Goal: Task Accomplishment & Management: Complete application form

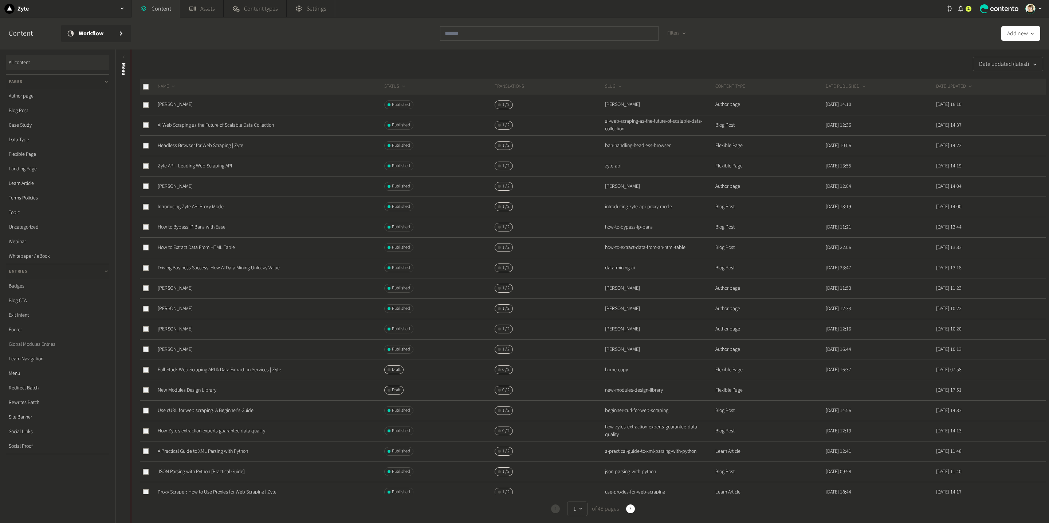
click at [44, 346] on link "Global Modules Entries" at bounding box center [57, 344] width 103 height 15
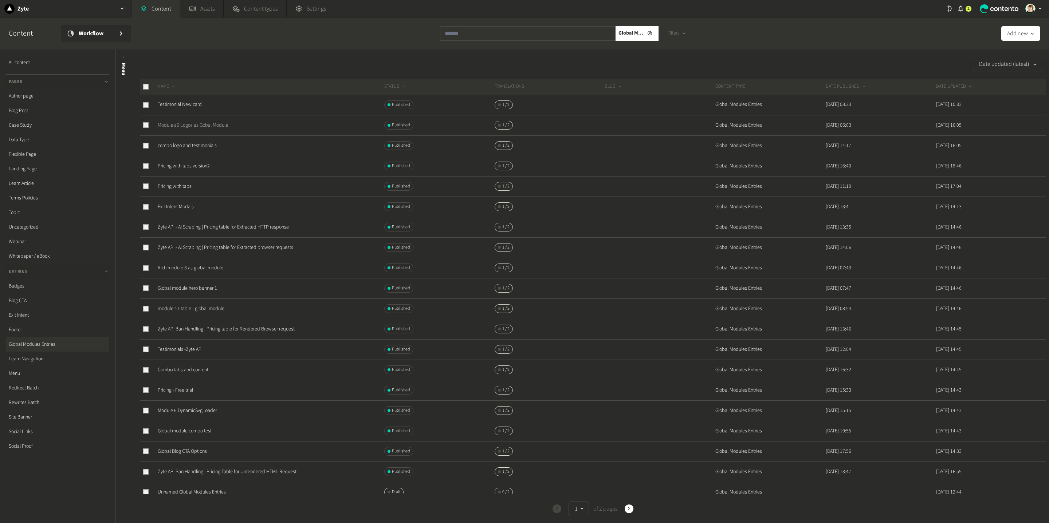
click at [173, 122] on link "Module a6 Logos as Gobal Module" at bounding box center [193, 125] width 70 height 7
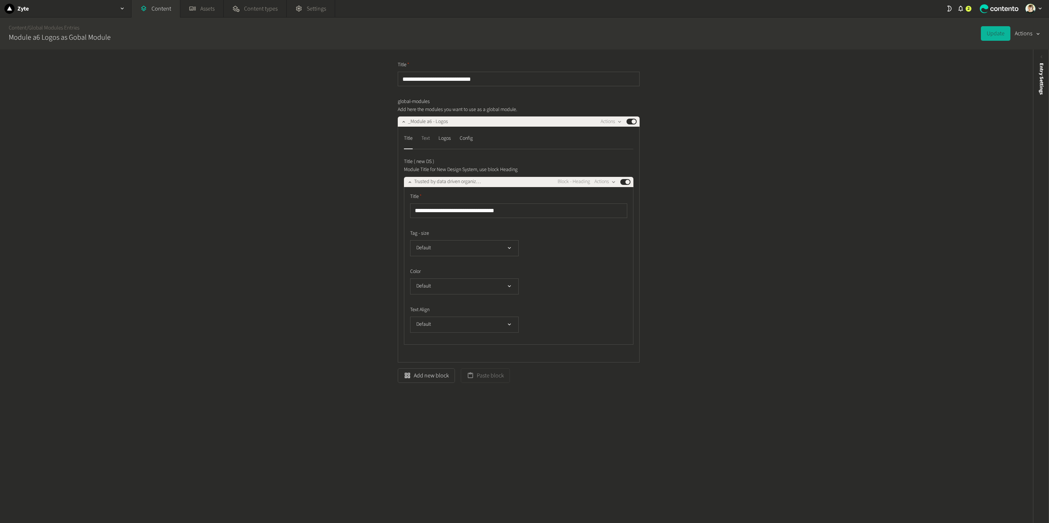
click at [423, 141] on div "Text" at bounding box center [425, 139] width 8 height 12
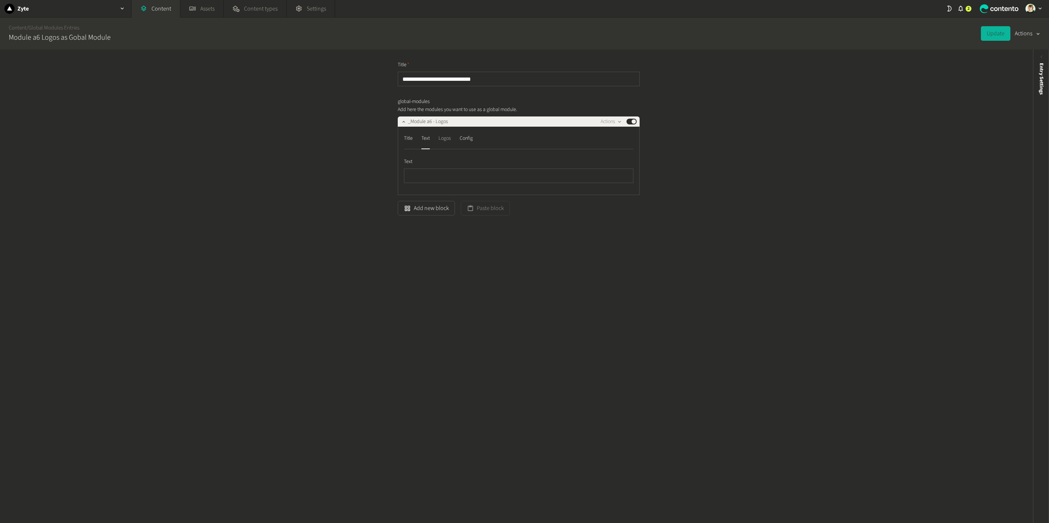
click at [445, 140] on div "Logos" at bounding box center [445, 139] width 12 height 12
click at [470, 138] on div "Config" at bounding box center [466, 139] width 13 height 12
click at [404, 137] on div "Title" at bounding box center [408, 139] width 9 height 12
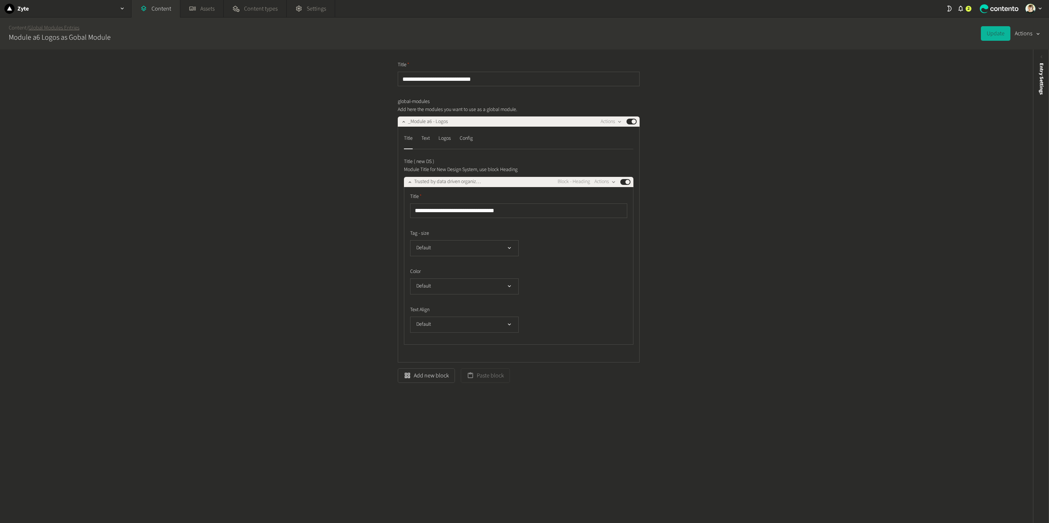
click at [60, 26] on link "Global Modules Entries" at bounding box center [53, 28] width 51 height 8
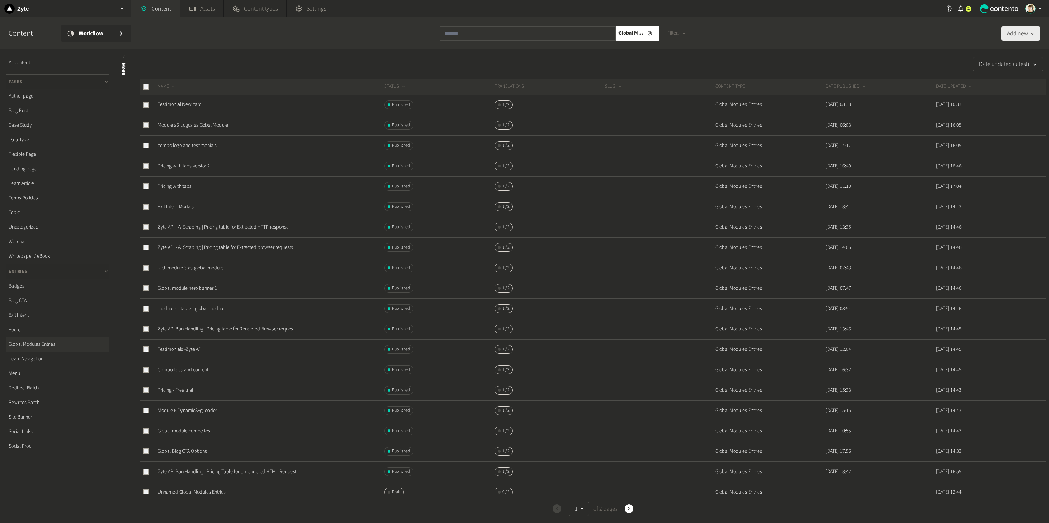
click at [1001, 34] on button "Add new" at bounding box center [1020, 33] width 39 height 15
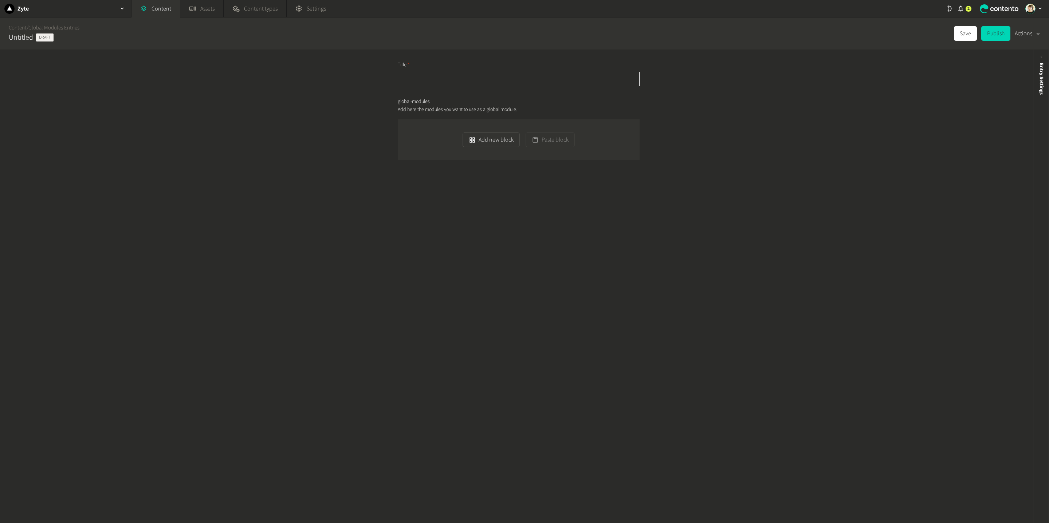
click at [442, 75] on input "text" at bounding box center [519, 79] width 242 height 15
paste input "****"
paste input "**********"
click at [504, 141] on button "Add new block" at bounding box center [491, 140] width 57 height 15
type input "**********"
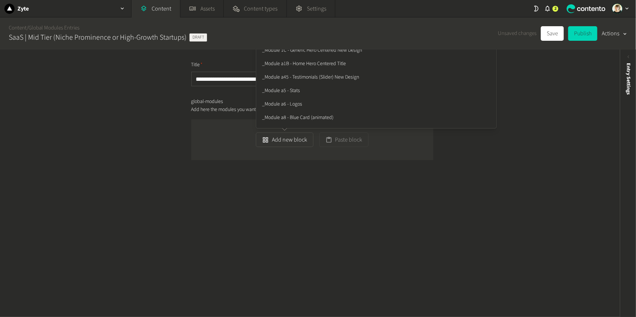
scroll to position [292, 0]
click at [295, 100] on li "_Module a6 - Logos" at bounding box center [376, 103] width 240 height 13
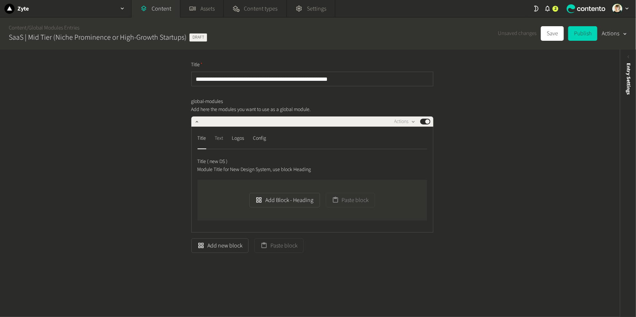
click at [217, 137] on div "Text" at bounding box center [219, 139] width 8 height 12
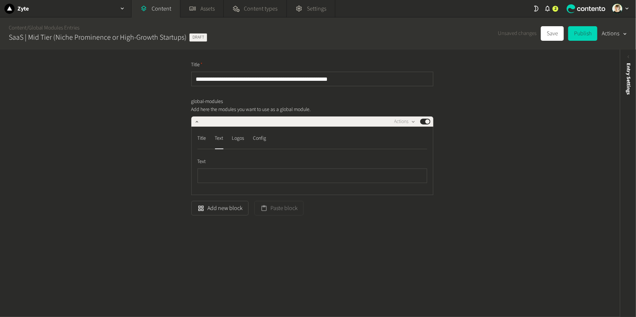
click at [245, 138] on nav "Title Text Logos Config" at bounding box center [312, 141] width 230 height 17
click at [242, 139] on div "Logos" at bounding box center [238, 139] width 12 height 12
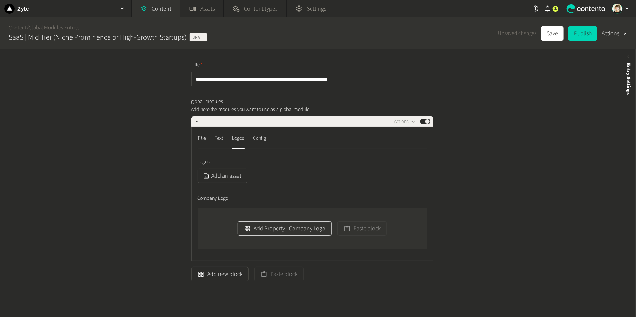
click at [248, 228] on icon "button" at bounding box center [247, 229] width 7 height 7
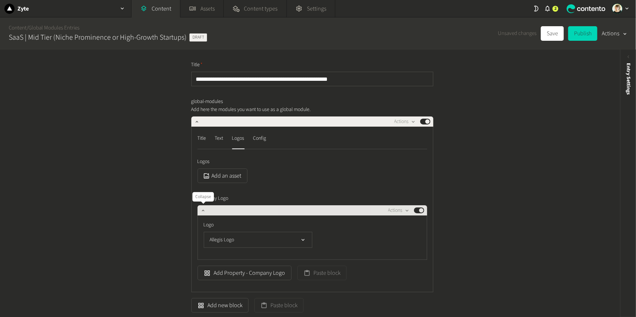
click at [202, 210] on icon "button" at bounding box center [202, 210] width 5 height 5
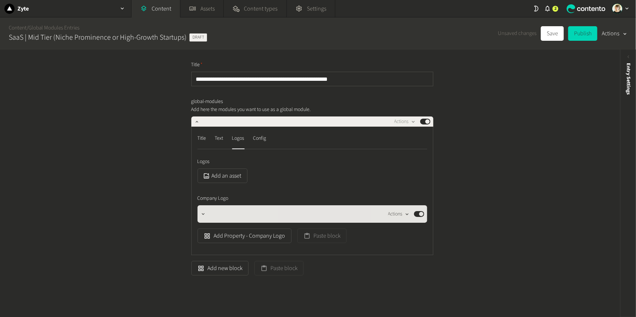
click at [400, 213] on button "Actions" at bounding box center [398, 214] width 21 height 9
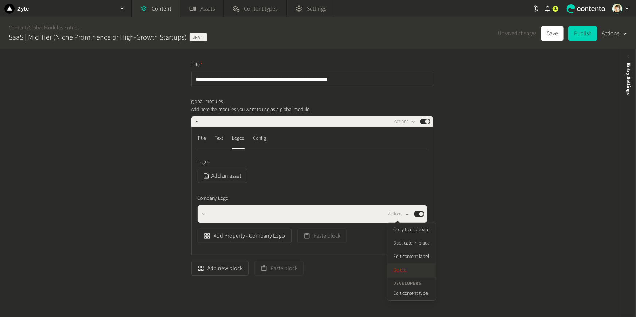
click at [408, 268] on button "Delete" at bounding box center [411, 270] width 48 height 13
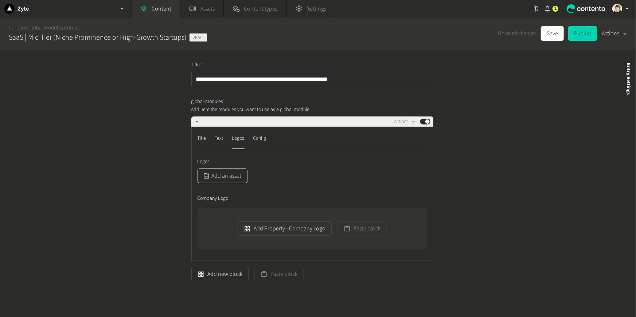
click at [236, 178] on button "Add an asset" at bounding box center [222, 176] width 50 height 15
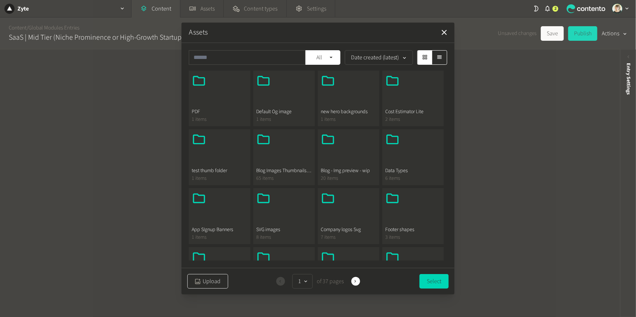
click at [213, 277] on button "Upload" at bounding box center [207, 281] width 41 height 15
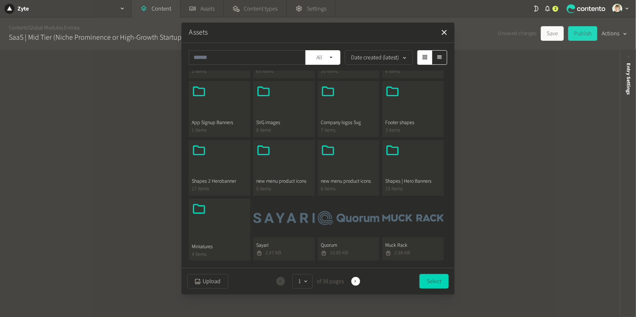
scroll to position [150, 0]
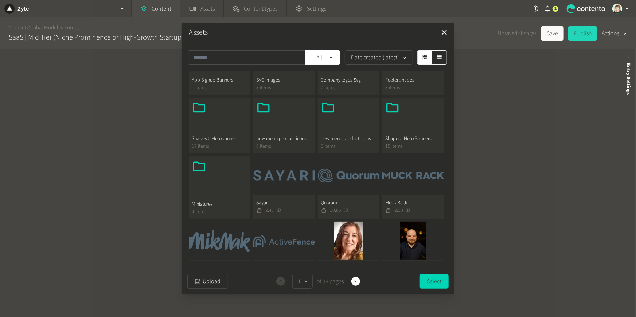
click at [409, 177] on button "Muck Rack 2.98 KB" at bounding box center [413, 187] width 62 height 63
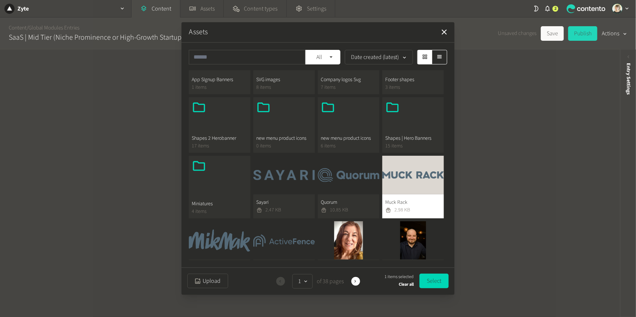
click at [291, 183] on button "Sayari 2.47 KB" at bounding box center [284, 187] width 62 height 63
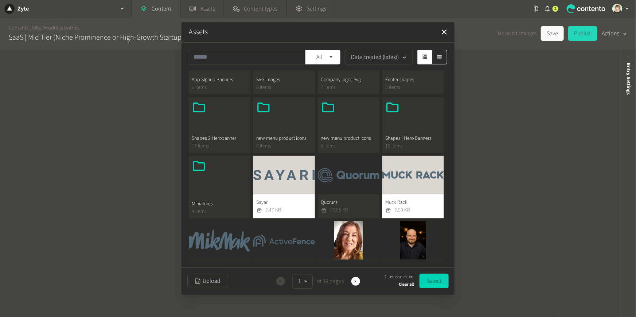
click at [346, 182] on button "Quorum 10.85 KB" at bounding box center [349, 187] width 62 height 63
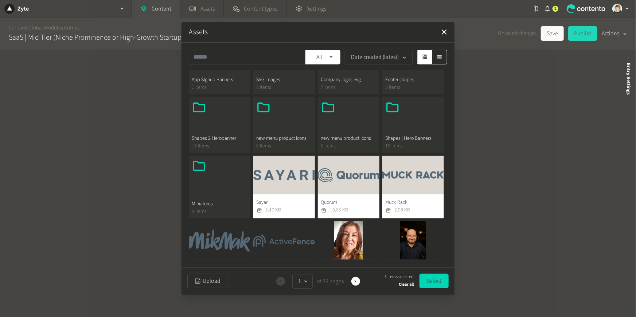
click at [243, 244] on button "Mikmak 22.24 KB" at bounding box center [220, 252] width 62 height 63
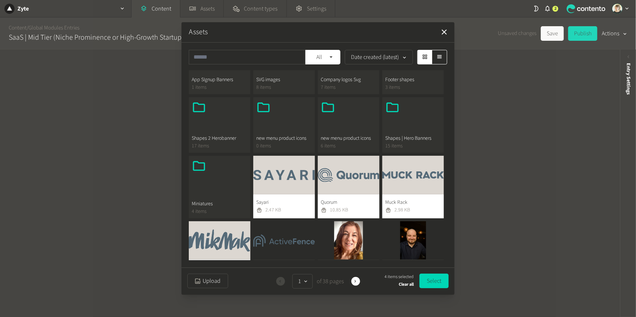
click at [286, 241] on button "Activefence 82.16 KB" at bounding box center [284, 252] width 62 height 63
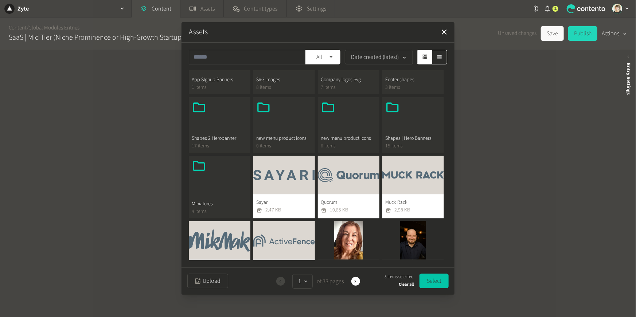
click at [428, 279] on button "Select" at bounding box center [433, 281] width 29 height 15
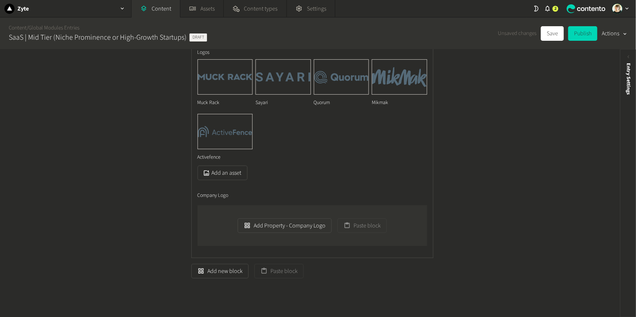
scroll to position [111, 0]
click at [548, 37] on button "Save" at bounding box center [552, 33] width 23 height 15
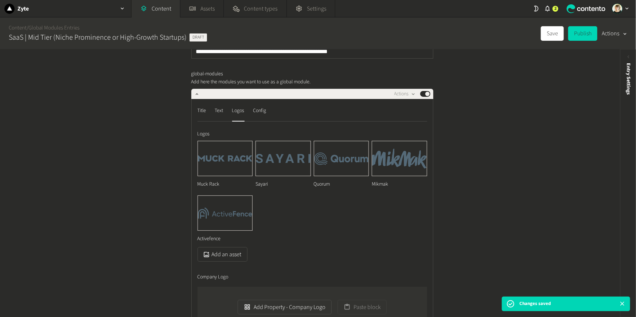
scroll to position [0, 0]
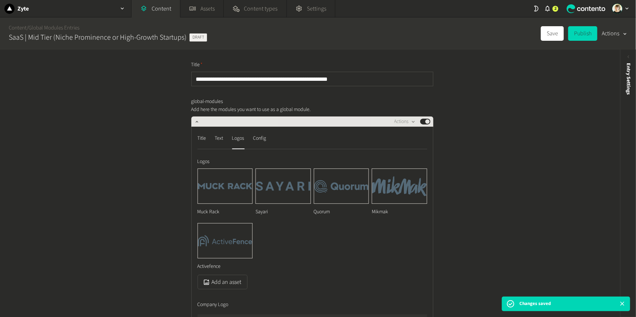
click at [392, 120] on div "Actions Published" at bounding box center [315, 121] width 229 height 9
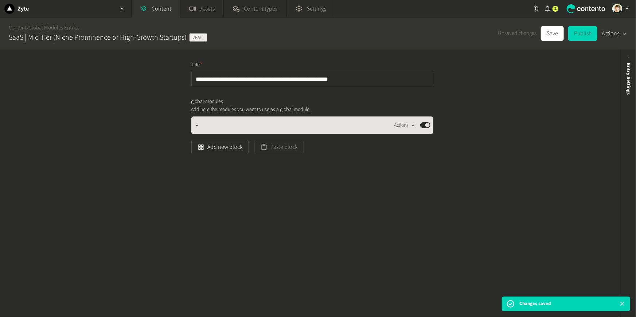
click at [409, 129] on button "Actions" at bounding box center [404, 125] width 21 height 9
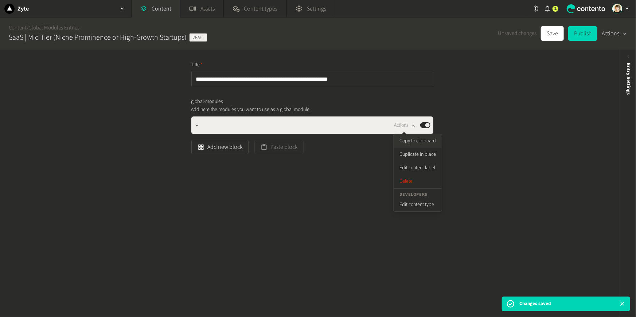
click at [407, 141] on button "Copy to clipboard" at bounding box center [417, 140] width 48 height 13
click at [19, 31] on link "Content" at bounding box center [18, 28] width 18 height 8
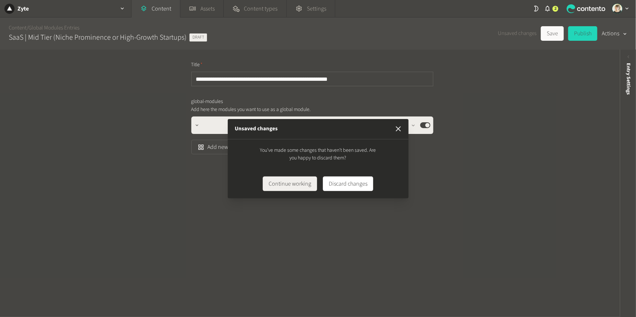
click at [401, 127] on icon "button" at bounding box center [398, 129] width 9 height 9
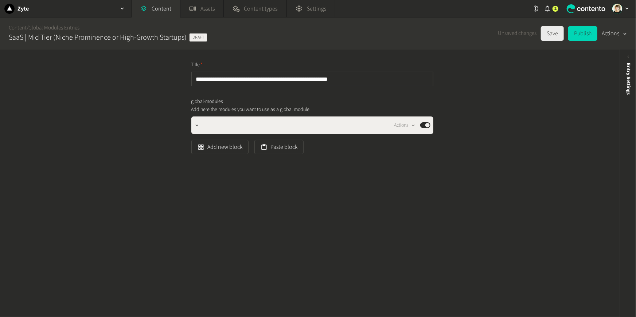
click at [554, 32] on button "Save" at bounding box center [552, 33] width 23 height 15
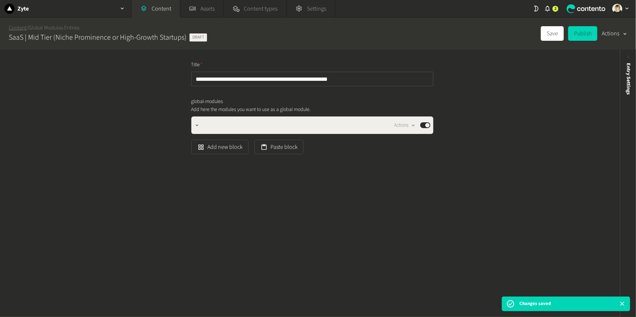
click at [15, 27] on link "Content" at bounding box center [18, 28] width 18 height 8
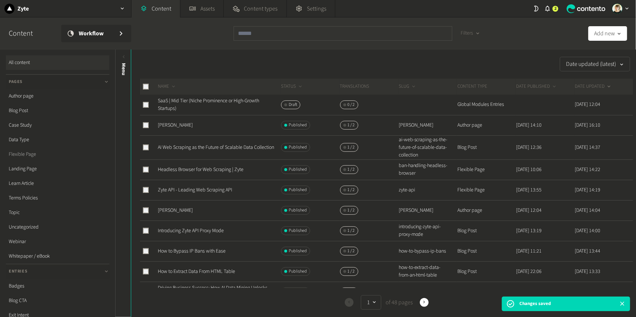
click at [33, 154] on link "Flexible Page" at bounding box center [57, 154] width 103 height 15
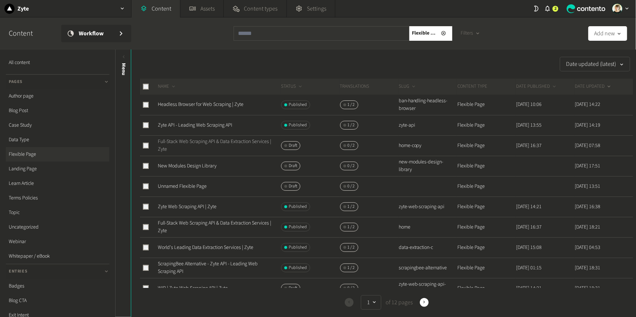
click at [198, 141] on link "Full-Stack Web Scraping API & Data Extraction Services | Zyte" at bounding box center [214, 145] width 113 height 15
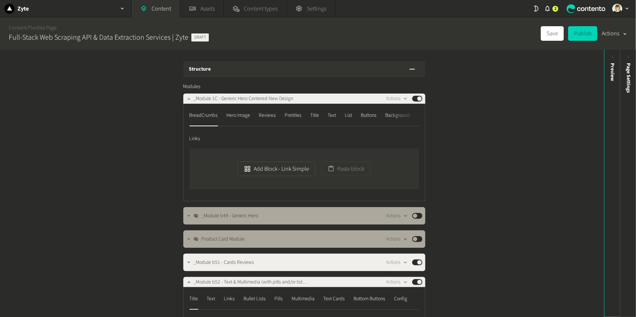
scroll to position [4, 0]
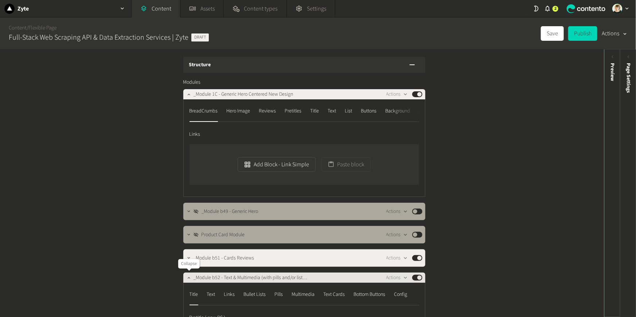
click at [188, 277] on icon "button" at bounding box center [188, 277] width 5 height 5
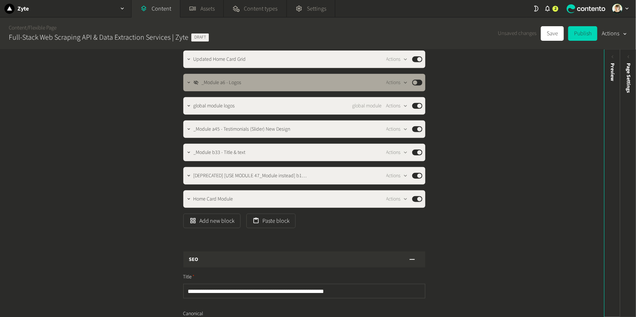
scroll to position [315, 0]
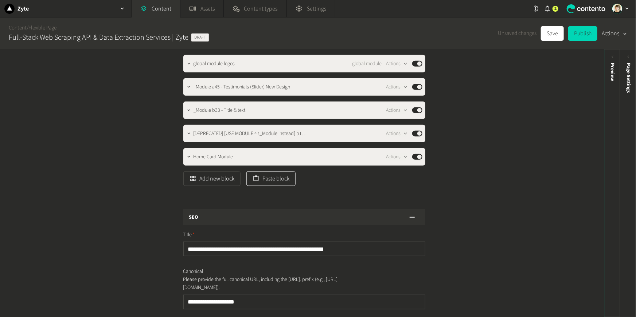
click at [282, 177] on button "Paste block" at bounding box center [270, 179] width 49 height 15
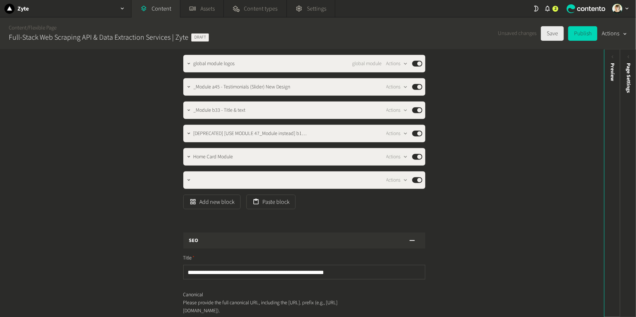
click at [548, 31] on button "Save" at bounding box center [552, 33] width 23 height 15
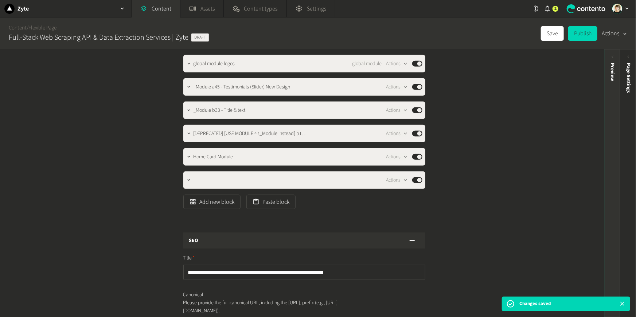
click at [612, 83] on div "Preview" at bounding box center [612, 119] width 16 height 131
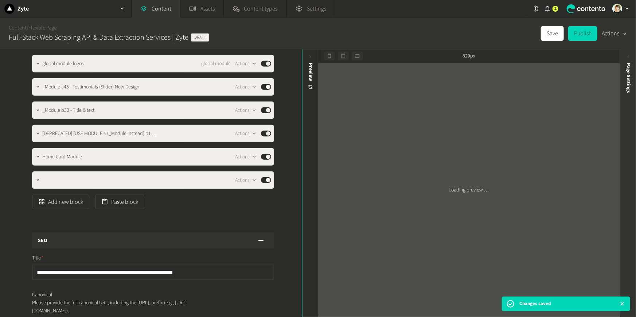
click at [628, 61] on div "Page Settings" at bounding box center [628, 119] width 16 height 131
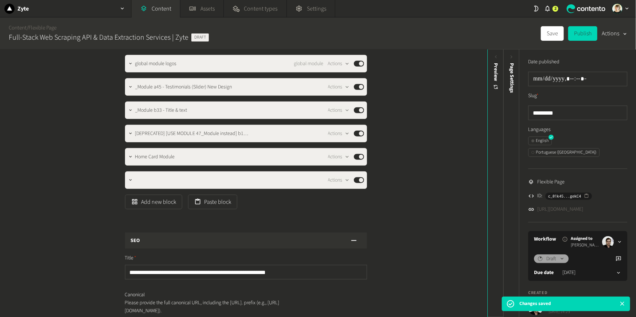
click at [578, 206] on link "[URL][DOMAIN_NAME]" at bounding box center [560, 210] width 46 height 8
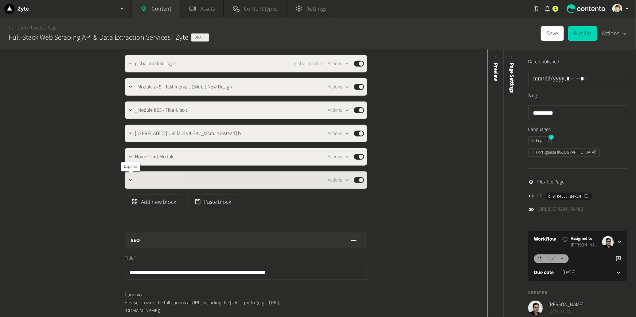
click at [131, 179] on icon "button" at bounding box center [130, 180] width 5 height 5
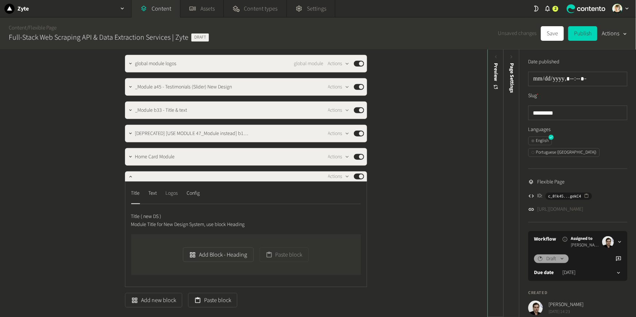
click at [169, 195] on div "Logos" at bounding box center [172, 194] width 12 height 12
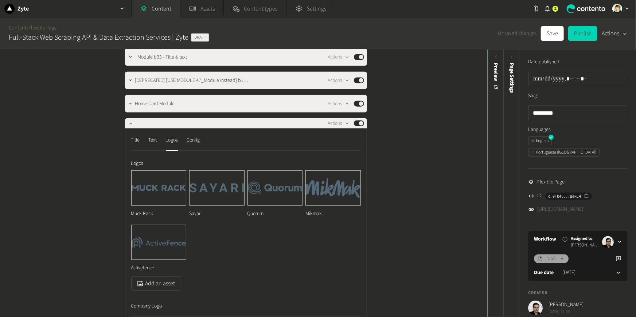
scroll to position [369, 0]
click at [183, 226] on icon "button" at bounding box center [184, 225] width 3 height 3
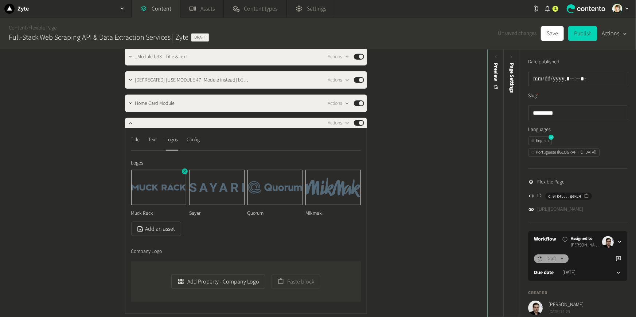
click at [183, 172] on icon "button" at bounding box center [184, 171] width 5 height 5
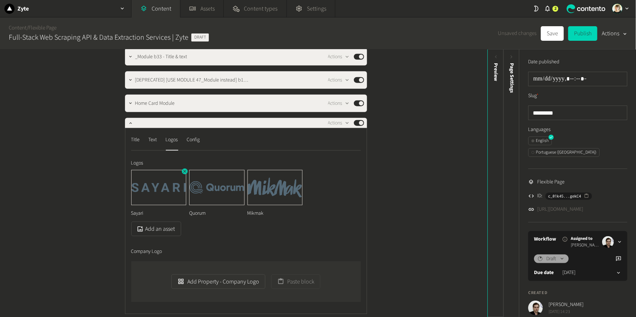
click at [184, 172] on icon "button" at bounding box center [184, 171] width 3 height 3
click at [184, 171] on icon "button" at bounding box center [184, 171] width 5 height 5
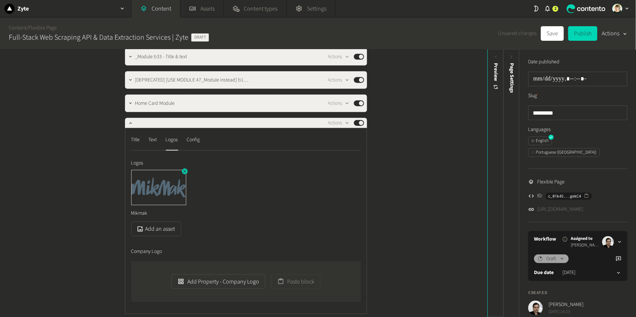
click at [184, 171] on icon "button" at bounding box center [184, 171] width 3 height 3
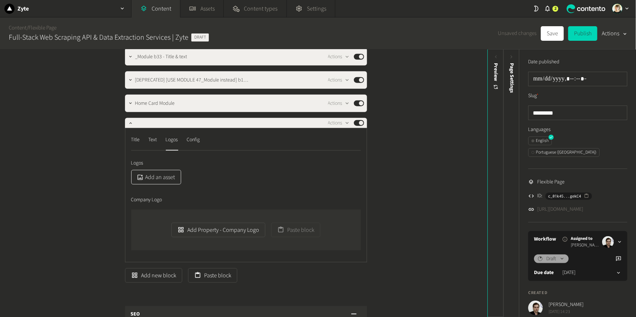
click at [164, 175] on button "Add an asset" at bounding box center [156, 177] width 50 height 15
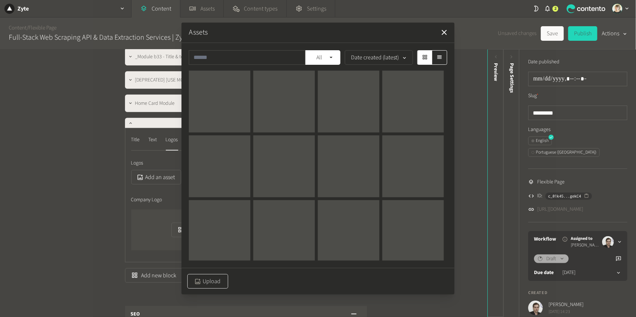
click at [211, 283] on button "Upload" at bounding box center [207, 281] width 41 height 15
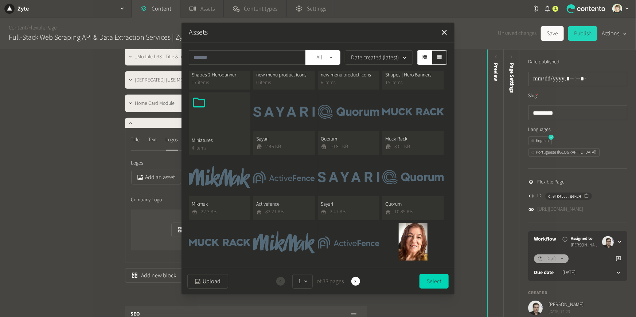
scroll to position [214, 0]
click at [286, 110] on button "Sayari 2.46 KB" at bounding box center [284, 123] width 62 height 63
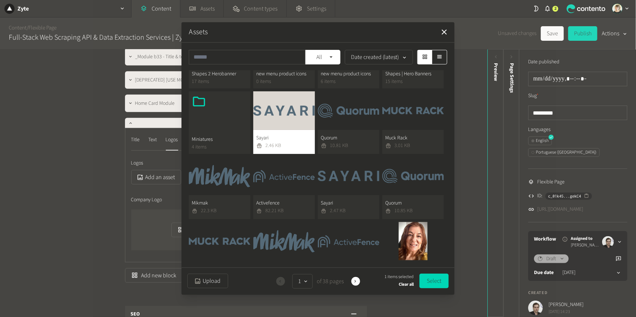
click at [355, 120] on button "Quorum 10.81 KB" at bounding box center [349, 122] width 62 height 63
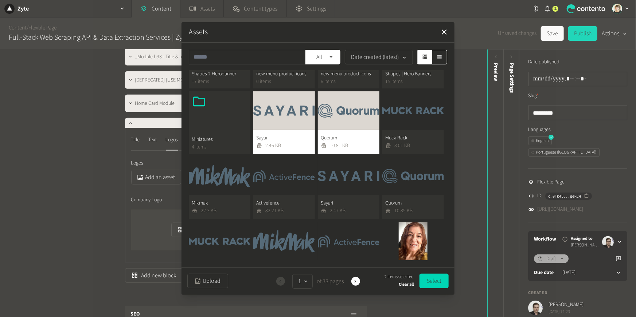
click at [413, 117] on button "Muck Rack 3.01 KB" at bounding box center [413, 122] width 62 height 63
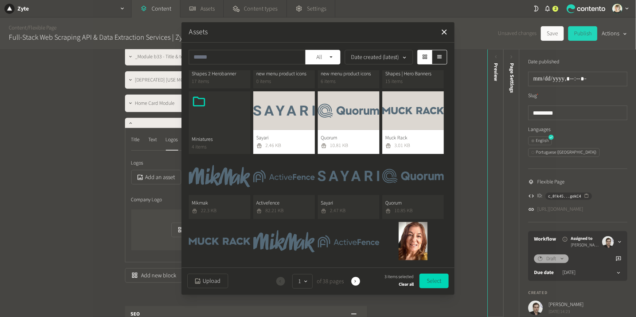
click at [227, 176] on button "Mikmak 22.3 KB" at bounding box center [220, 188] width 62 height 63
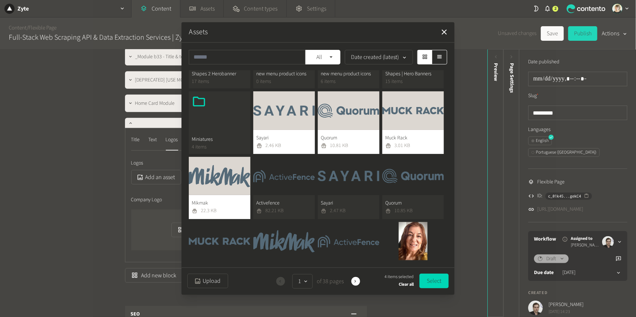
click at [273, 176] on button "Activefence 82.21 KB" at bounding box center [284, 188] width 62 height 63
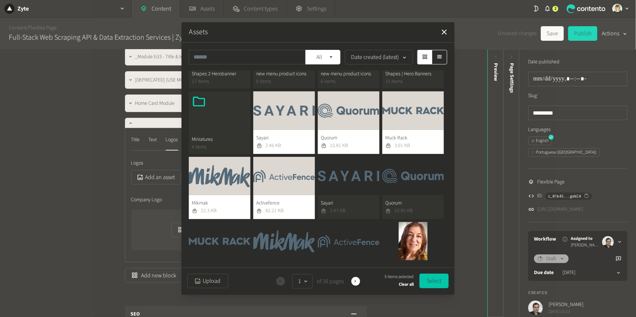
click at [435, 282] on button "Select" at bounding box center [433, 281] width 29 height 15
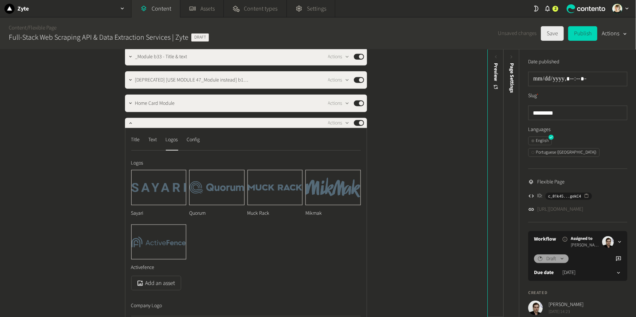
click at [550, 40] on button "Save" at bounding box center [552, 33] width 23 height 15
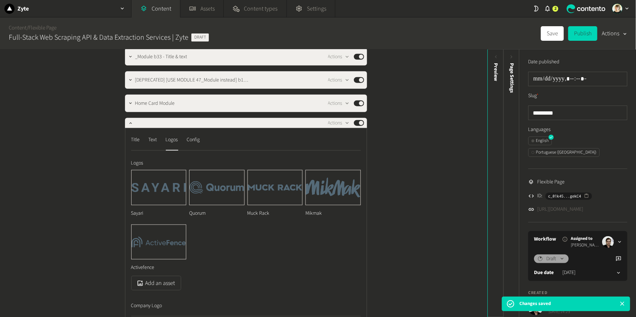
click at [579, 206] on link "[URL][DOMAIN_NAME]" at bounding box center [560, 210] width 46 height 8
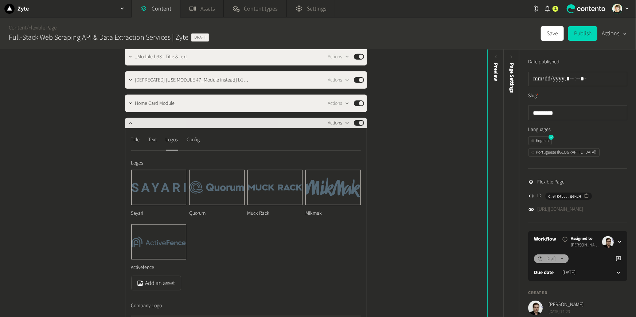
click at [345, 122] on icon "button" at bounding box center [346, 123] width 3 height 2
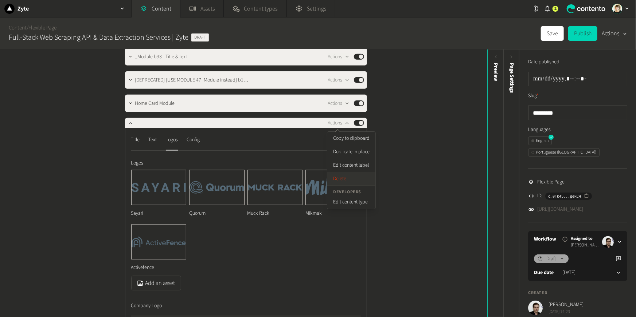
click at [353, 176] on button "Delete" at bounding box center [351, 178] width 48 height 13
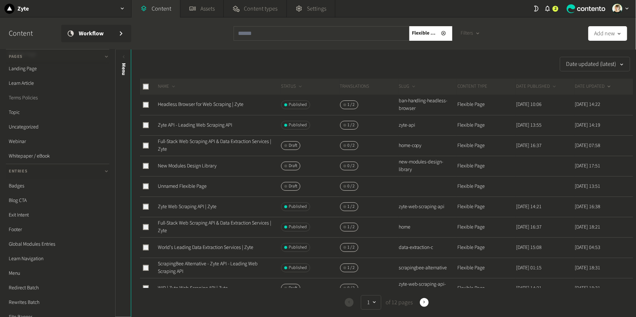
scroll to position [101, 0]
click at [55, 242] on link "Global Modules Entries" at bounding box center [57, 244] width 103 height 15
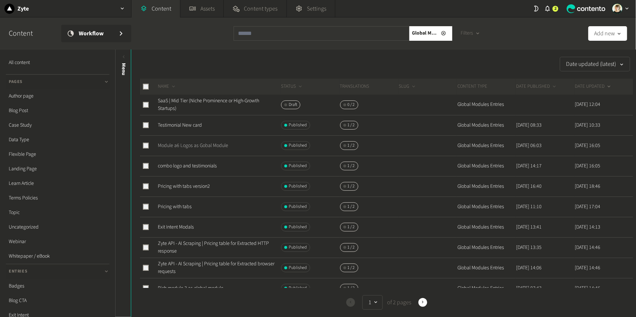
click at [193, 145] on link "Module a6 Logos as Gobal Module" at bounding box center [193, 145] width 70 height 7
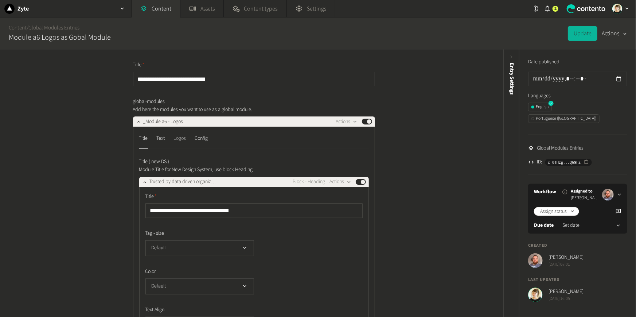
click at [184, 140] on div "Logos" at bounding box center [180, 139] width 12 height 12
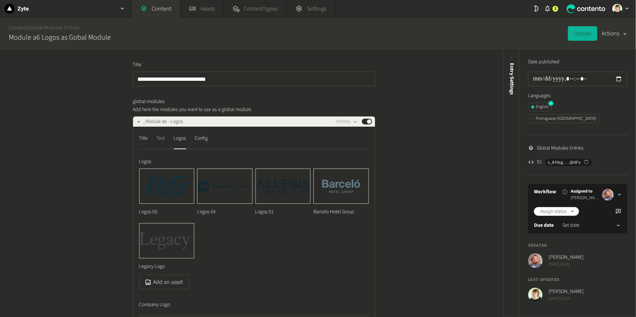
click at [160, 137] on div "Text" at bounding box center [161, 139] width 8 height 12
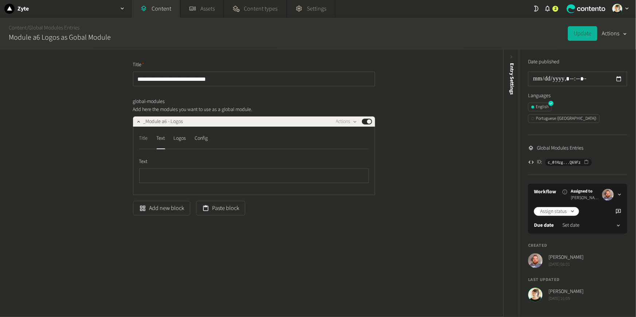
click at [146, 138] on div "Title" at bounding box center [143, 139] width 9 height 12
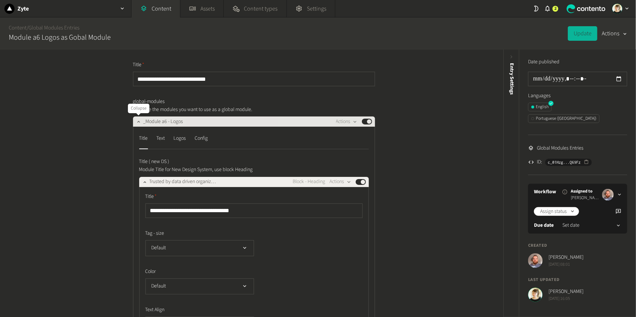
click at [136, 121] on icon "button" at bounding box center [138, 121] width 5 height 5
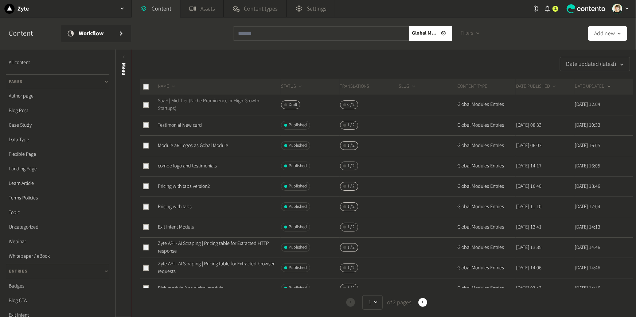
click at [179, 101] on link "SaaS | Mid Tier (Niche Prominence or High-Growth Startups)" at bounding box center [208, 104] width 101 height 15
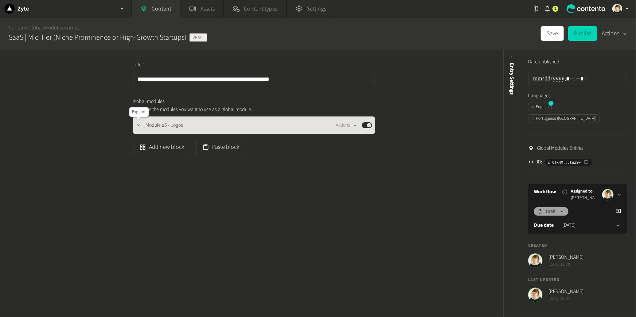
click at [138, 127] on icon "button" at bounding box center [138, 125] width 5 height 5
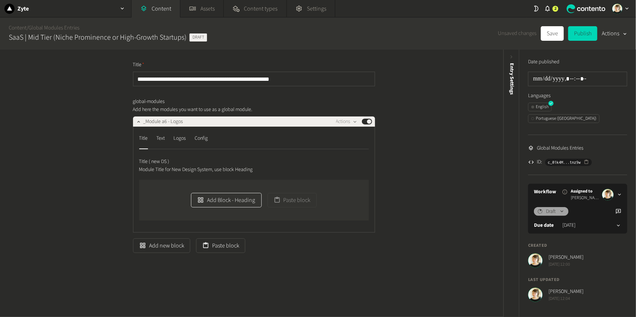
click at [243, 198] on button "Add Block - Heading" at bounding box center [226, 200] width 70 height 15
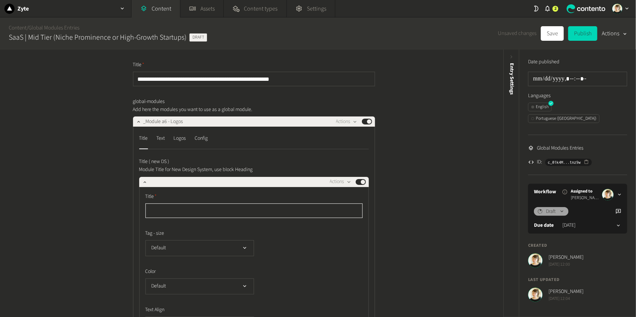
paste input "**********"
type input "**********"
click at [160, 137] on div "Text" at bounding box center [161, 139] width 8 height 12
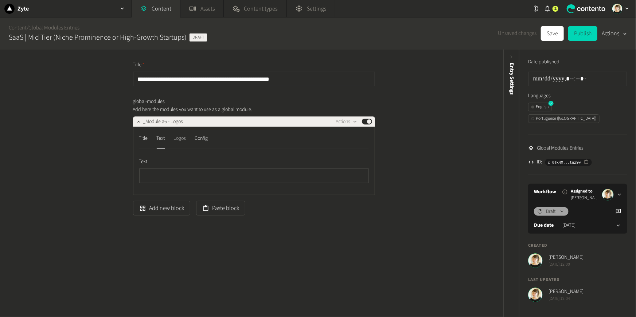
click at [184, 141] on div "Logos" at bounding box center [180, 139] width 12 height 12
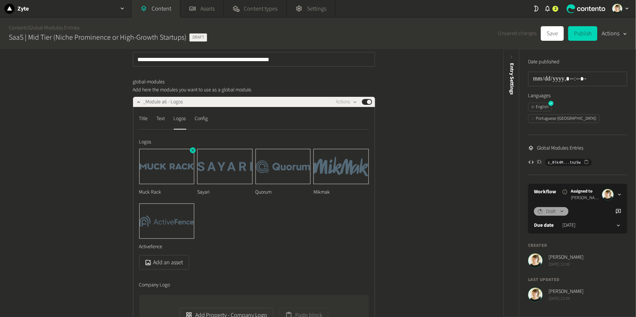
scroll to position [20, 0]
click at [191, 204] on icon "button" at bounding box center [192, 204] width 5 height 5
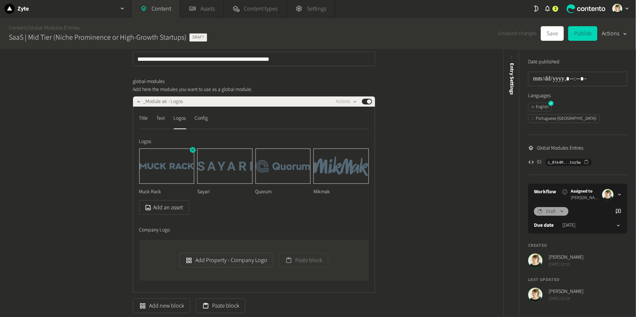
click at [194, 149] on icon "button" at bounding box center [192, 150] width 3 height 3
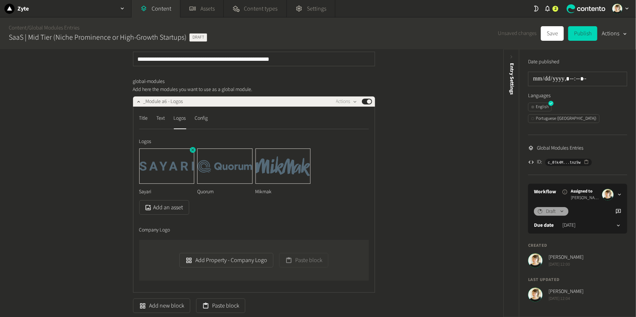
click at [194, 149] on icon "button" at bounding box center [192, 150] width 3 height 3
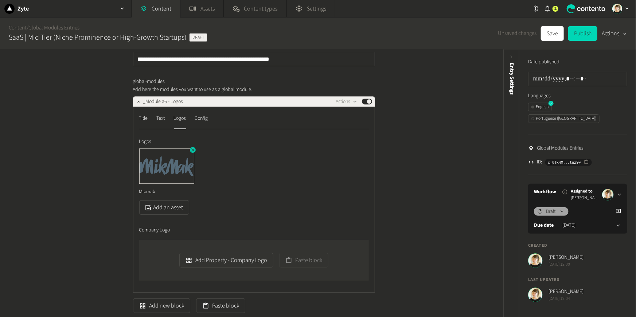
click at [194, 149] on icon "button" at bounding box center [192, 150] width 3 height 3
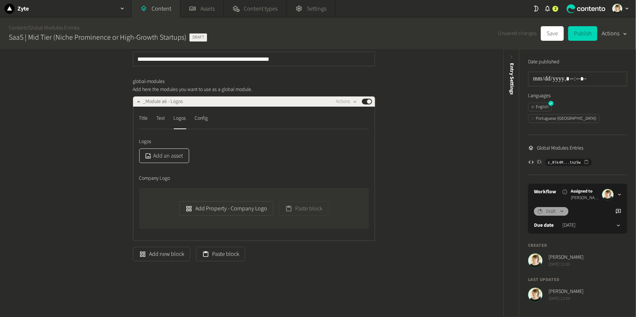
click at [179, 159] on button "Add an asset" at bounding box center [164, 156] width 50 height 15
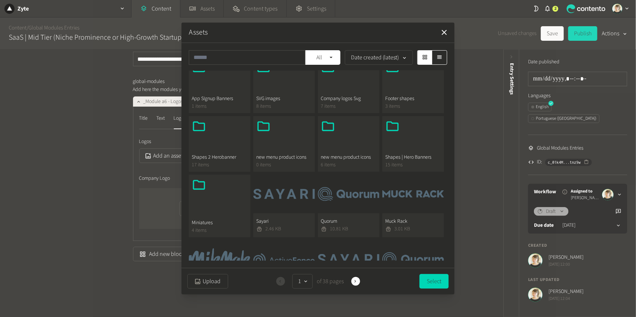
scroll to position [143, 0]
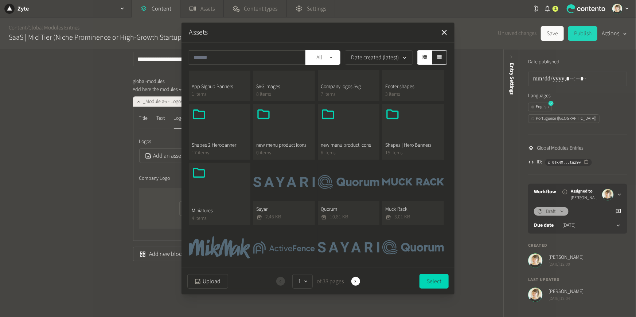
click at [399, 182] on button "Muck Rack 3.01 KB" at bounding box center [413, 194] width 62 height 63
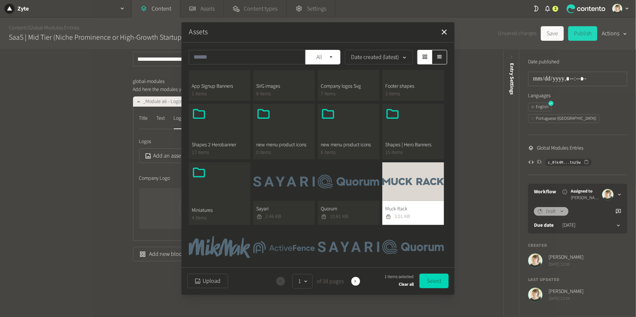
click at [296, 198] on button "Sayari 2.46 KB" at bounding box center [284, 193] width 62 height 63
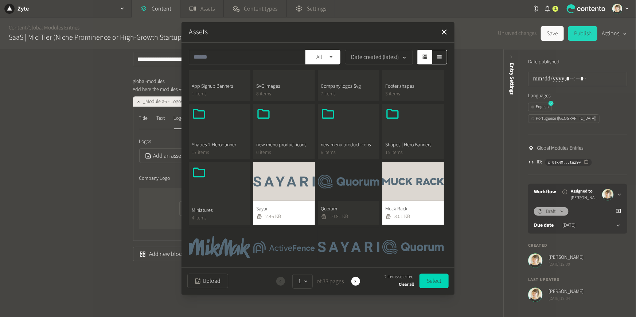
click at [323, 194] on button "Quorum 10.81 KB" at bounding box center [349, 193] width 62 height 63
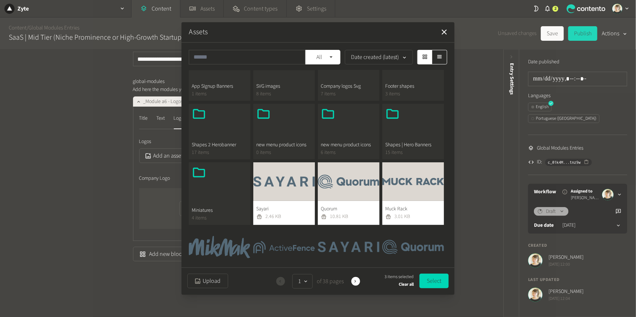
click at [248, 247] on button "Mikmak 22.3 KB" at bounding box center [220, 259] width 62 height 63
click at [272, 251] on button "Activefence 82.21 KB" at bounding box center [284, 259] width 62 height 63
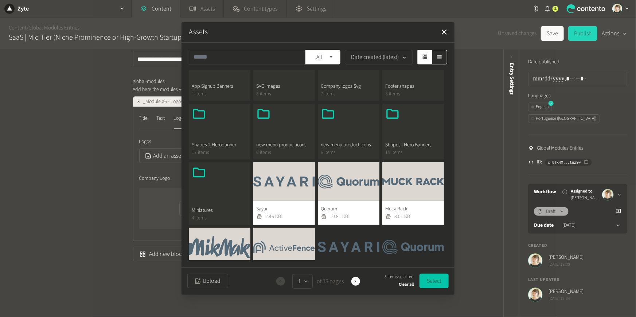
click at [434, 281] on button "Select" at bounding box center [433, 281] width 29 height 15
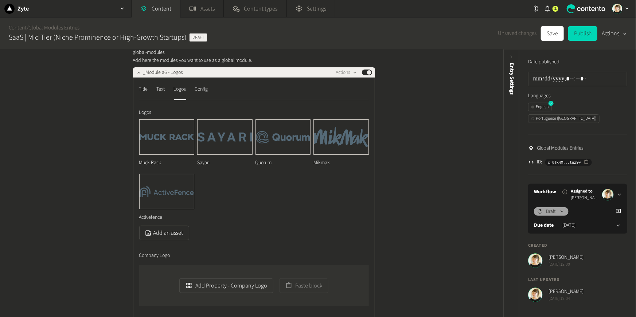
scroll to position [51, 0]
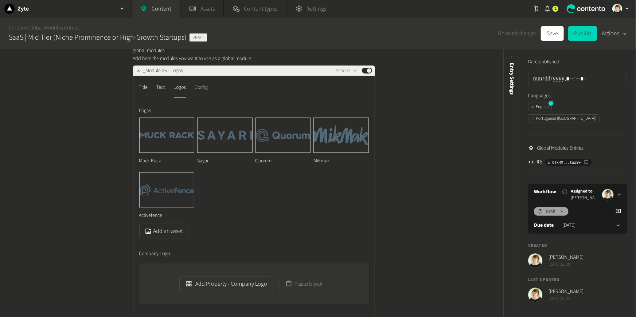
click at [203, 87] on div "Config" at bounding box center [201, 88] width 13 height 12
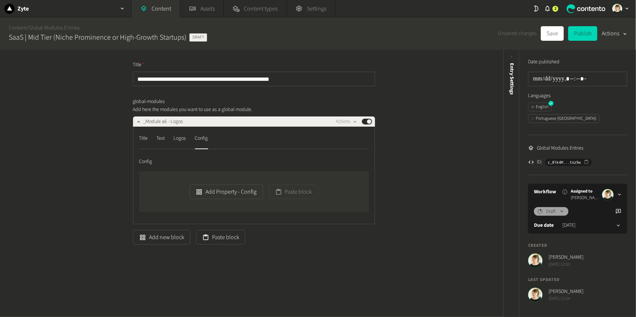
scroll to position [0, 0]
click at [218, 192] on button "Add Property - Config" at bounding box center [225, 192] width 73 height 15
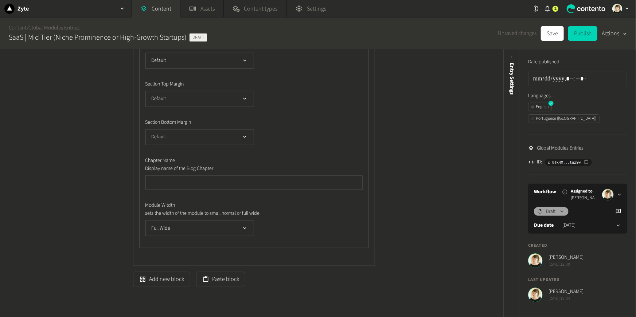
scroll to position [315, 0]
click at [242, 227] on icon "button" at bounding box center [245, 227] width 6 height 6
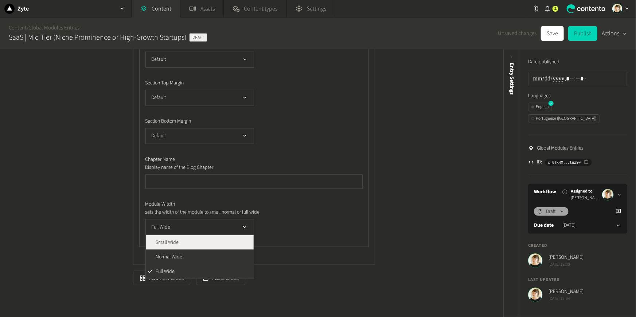
click at [230, 242] on li "Small Wide" at bounding box center [200, 242] width 108 height 15
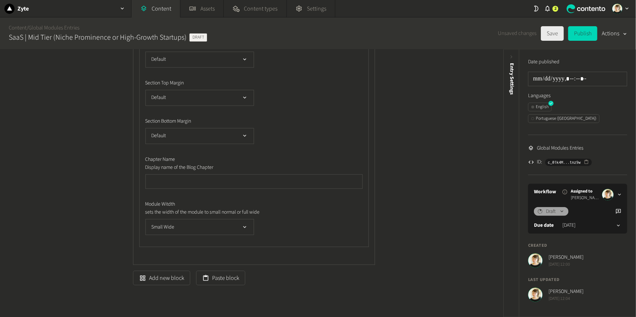
click at [554, 30] on button "Save" at bounding box center [552, 33] width 23 height 15
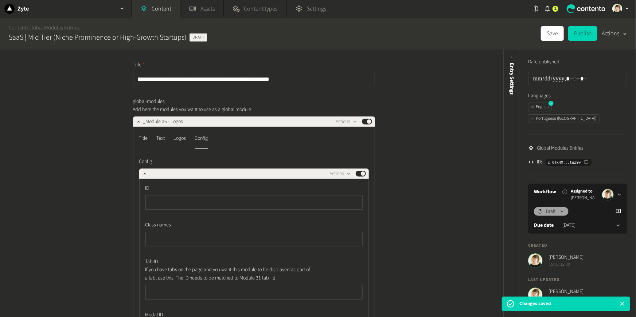
scroll to position [0, 0]
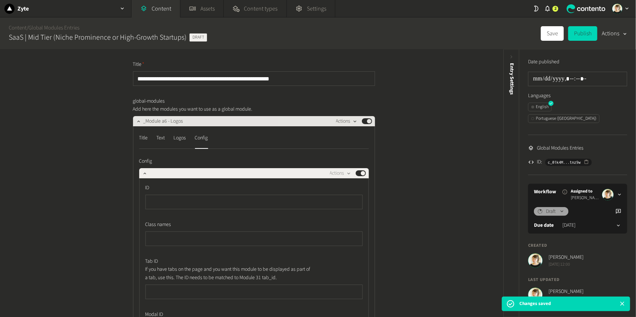
click at [346, 120] on button "Actions" at bounding box center [346, 121] width 21 height 9
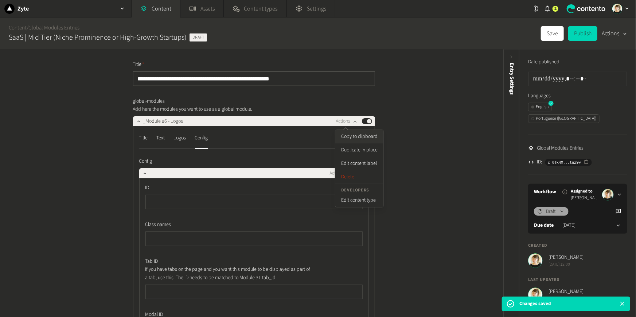
click at [367, 136] on button "Copy to clipboard" at bounding box center [359, 136] width 48 height 13
click at [15, 30] on link "Content" at bounding box center [18, 28] width 18 height 8
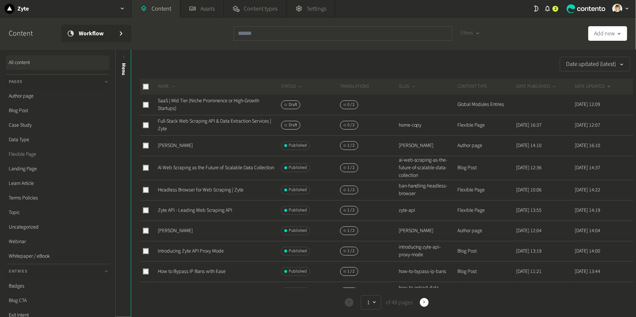
click at [29, 151] on link "Flexible Page" at bounding box center [57, 154] width 103 height 15
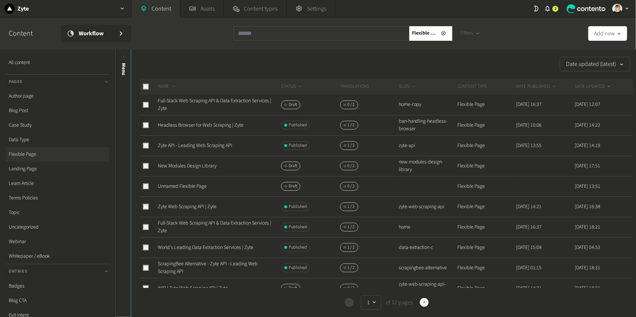
click at [185, 105] on td "Full-Stack Web Scraping API & Data Extraction Services | Zyte" at bounding box center [218, 105] width 123 height 20
click at [181, 98] on link "Full-Stack Web Scraping API & Data Extraction Services | Zyte" at bounding box center [214, 104] width 113 height 15
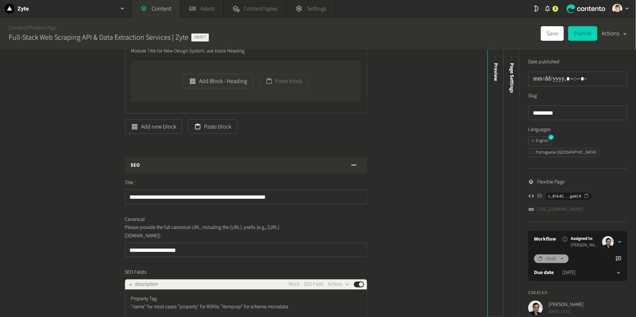
scroll to position [489, 0]
click at [210, 130] on button "Paste block" at bounding box center [212, 127] width 49 height 15
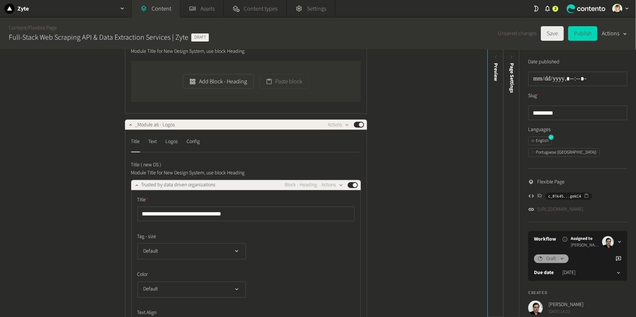
click at [549, 28] on button "Save" at bounding box center [552, 33] width 23 height 15
click at [488, 181] on div "Preview" at bounding box center [495, 119] width 16 height 131
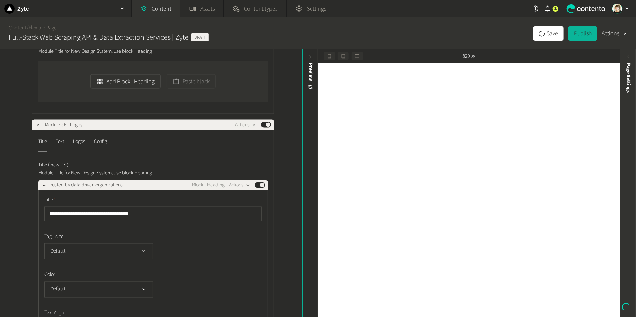
click at [628, 177] on div "Page Settings" at bounding box center [628, 119] width 16 height 131
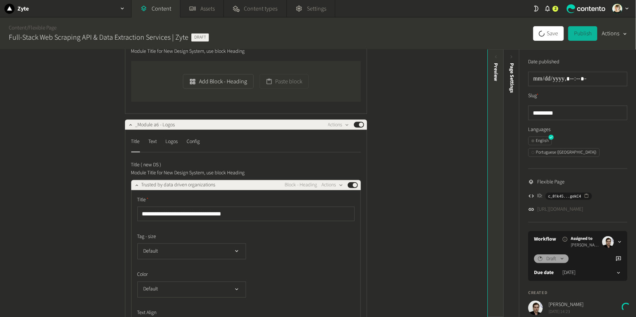
click at [499, 165] on div "Preview" at bounding box center [495, 119] width 16 height 131
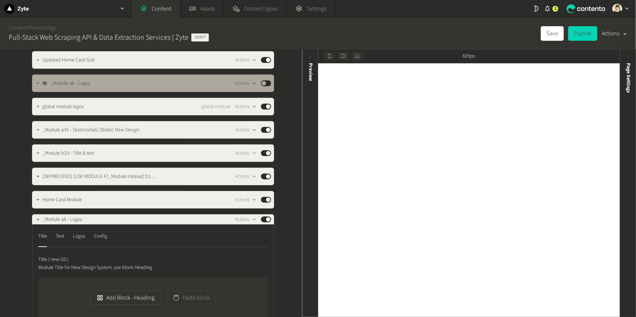
scroll to position [270, 0]
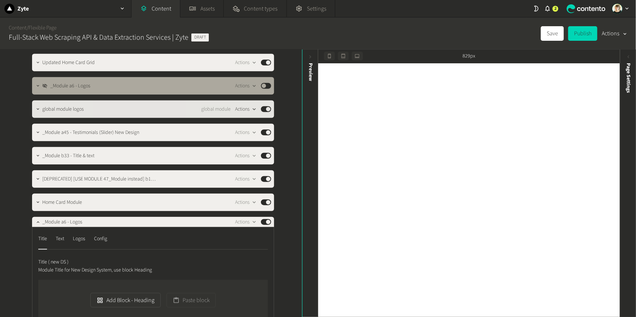
click at [251, 109] on icon "button" at bounding box center [254, 109] width 6 height 6
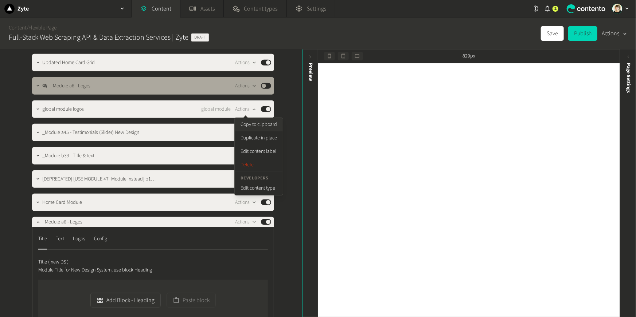
click at [257, 126] on button "Copy to clipboard" at bounding box center [259, 124] width 48 height 13
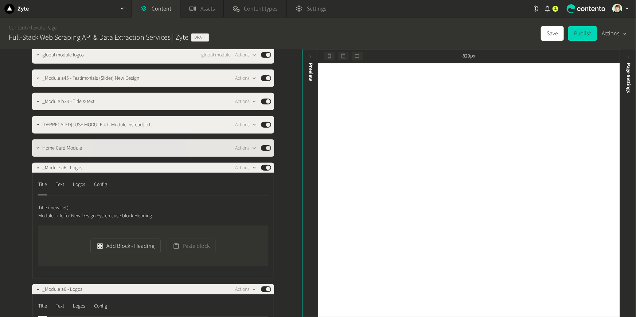
scroll to position [328, 0]
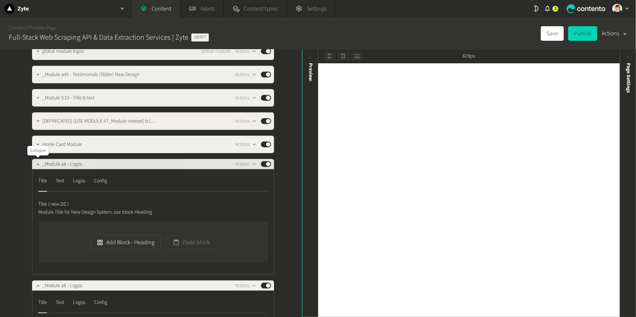
click at [37, 163] on icon "button" at bounding box center [37, 164] width 5 height 5
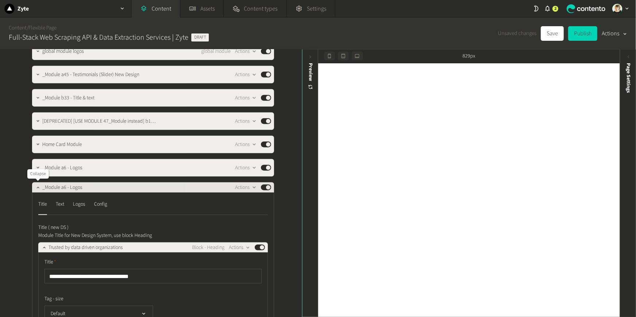
click at [35, 185] on button "button" at bounding box center [38, 187] width 9 height 9
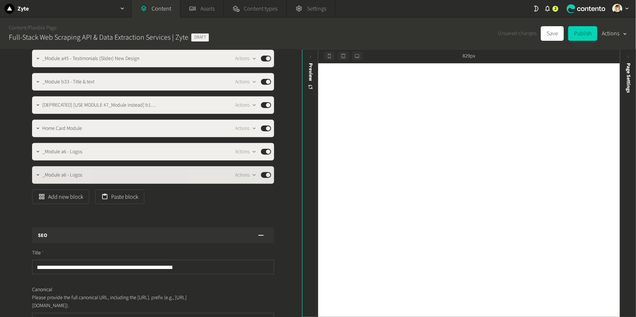
scroll to position [344, 0]
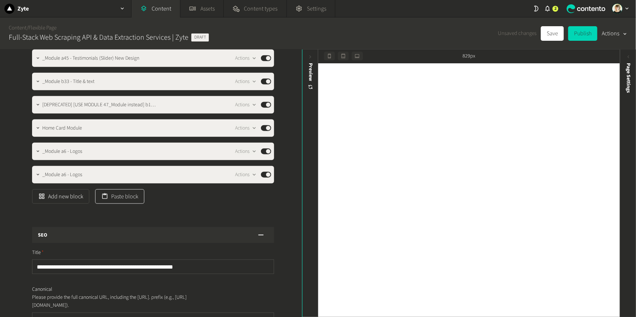
click at [133, 203] on button "Paste block" at bounding box center [119, 196] width 49 height 15
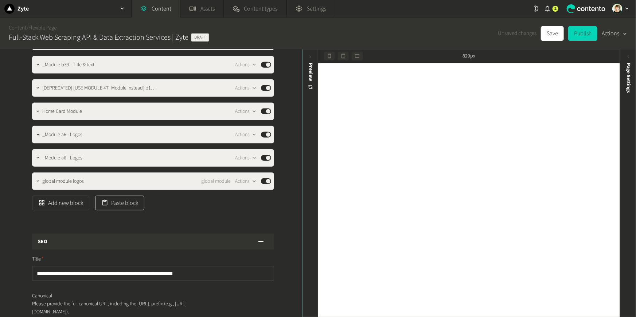
scroll to position [364, 0]
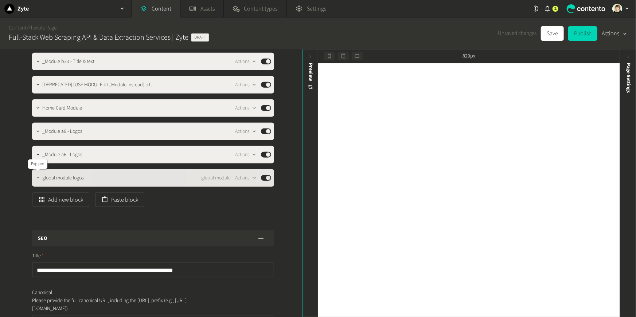
click at [36, 179] on icon "button" at bounding box center [37, 178] width 5 height 5
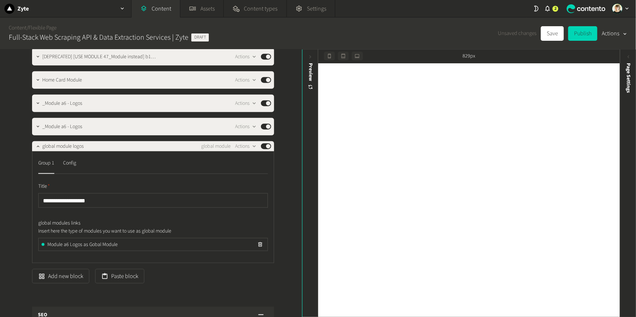
scroll to position [393, 0]
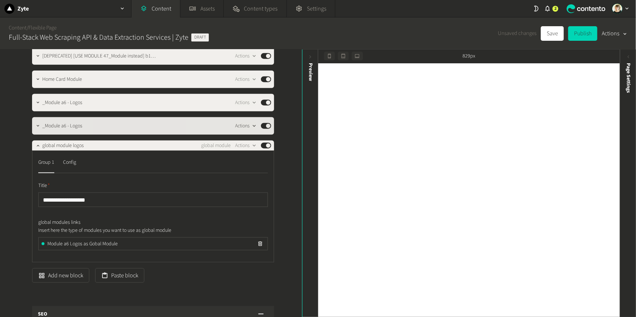
click at [244, 129] on button "Actions" at bounding box center [245, 126] width 21 height 9
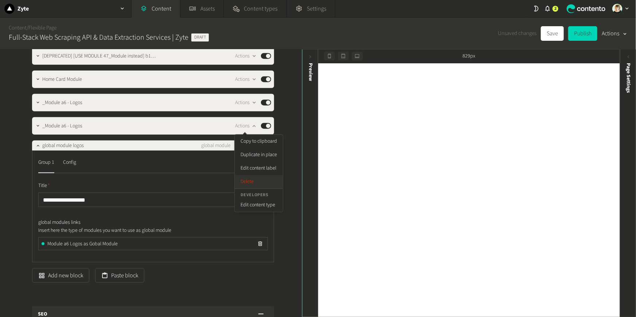
click at [239, 181] on button "Delete" at bounding box center [259, 181] width 48 height 13
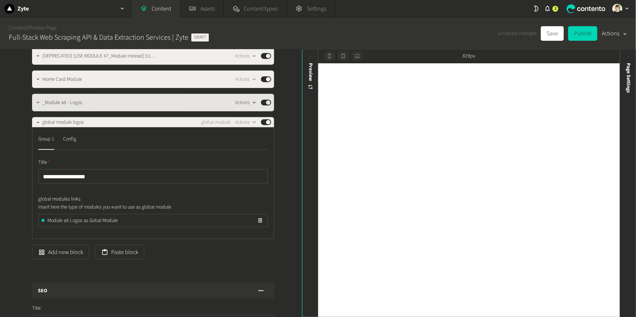
click at [255, 104] on icon "button" at bounding box center [254, 103] width 6 height 6
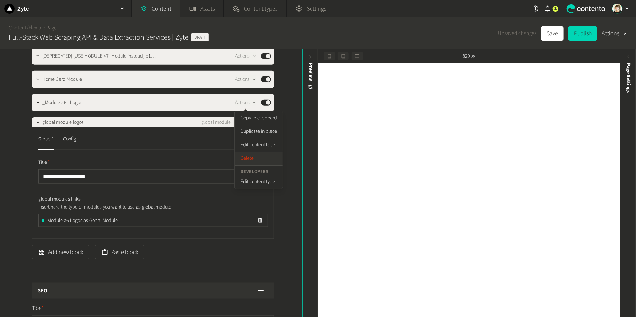
click at [256, 160] on button "Delete" at bounding box center [259, 158] width 48 height 13
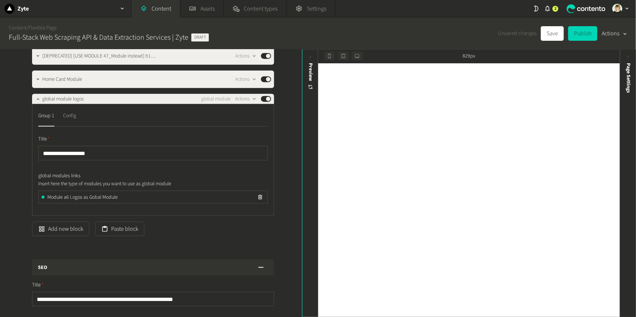
click at [71, 119] on div "Config" at bounding box center [69, 116] width 13 height 12
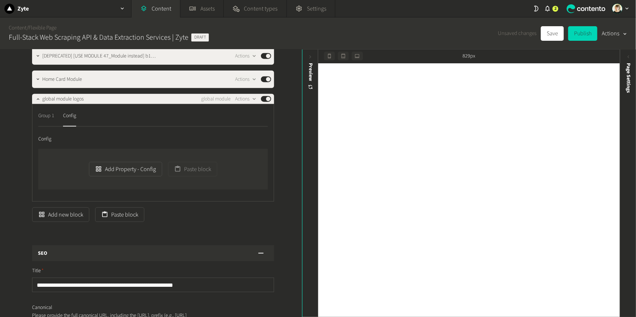
click at [54, 117] on div "Group 1" at bounding box center [46, 116] width 16 height 12
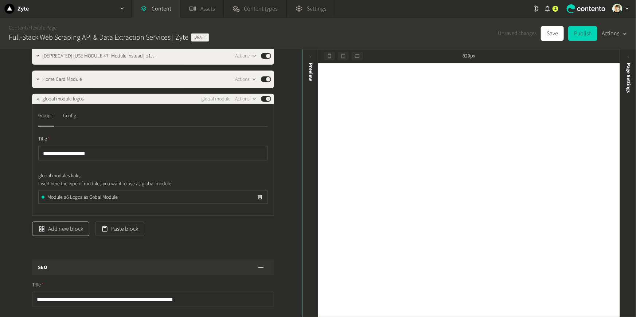
click at [57, 228] on button "Add new block" at bounding box center [60, 229] width 57 height 15
type input "****"
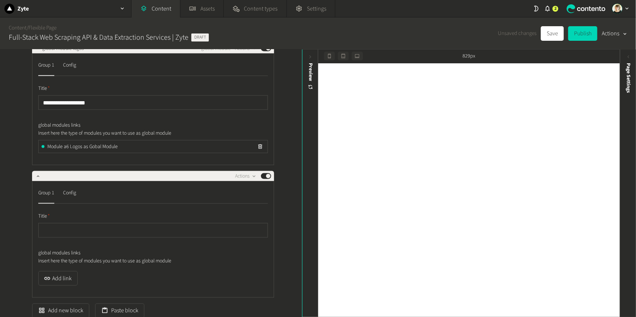
scroll to position [435, 0]
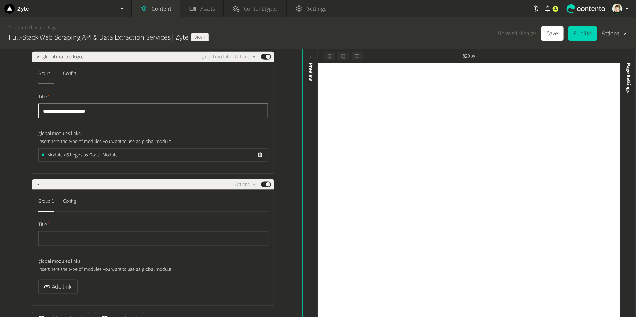
click at [67, 112] on input "**********" at bounding box center [153, 111] width 230 height 15
click at [83, 235] on input "text" at bounding box center [153, 239] width 230 height 15
paste input "**********"
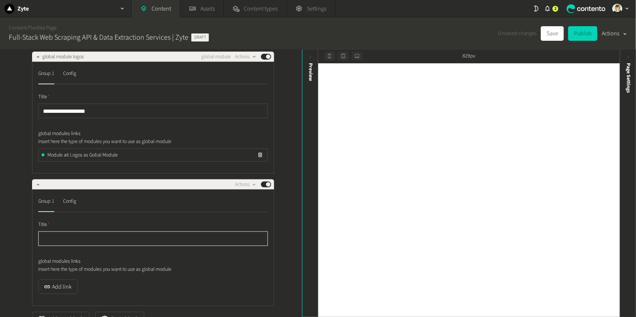
type input "**********"
click at [70, 205] on div "Config" at bounding box center [69, 202] width 13 height 12
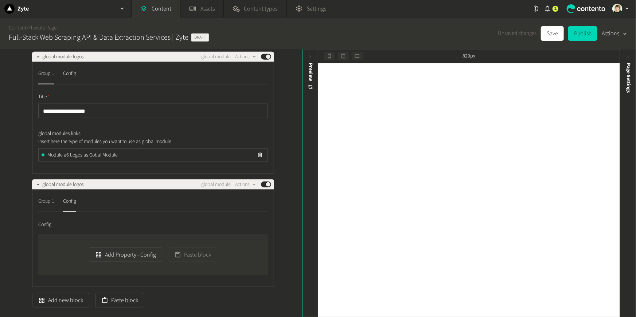
click at [45, 198] on div "Group 1" at bounding box center [46, 202] width 16 height 12
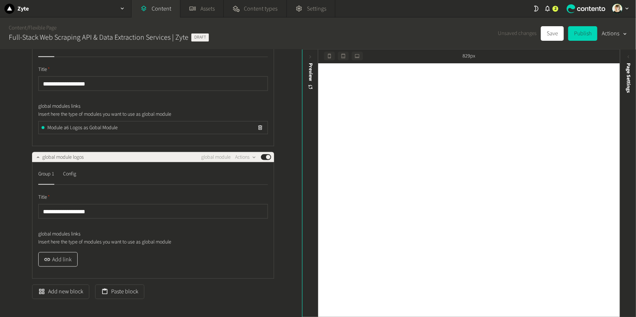
scroll to position [463, 0]
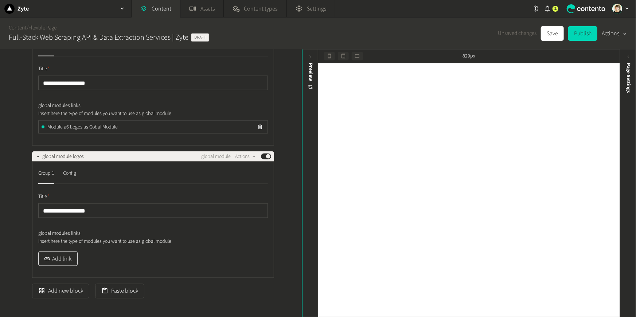
click at [66, 253] on button "Add link" at bounding box center [57, 259] width 39 height 15
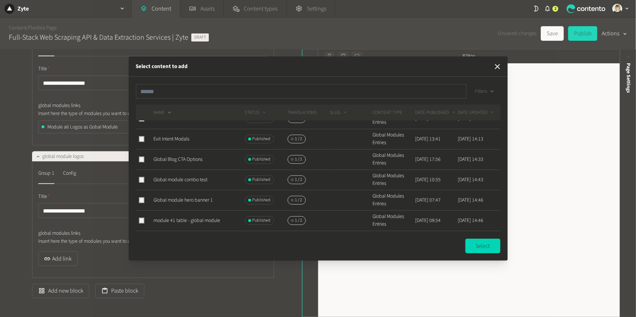
scroll to position [0, 0]
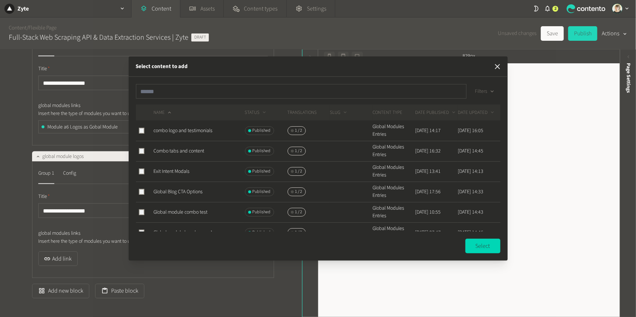
click at [496, 73] on button "button" at bounding box center [497, 66] width 15 height 15
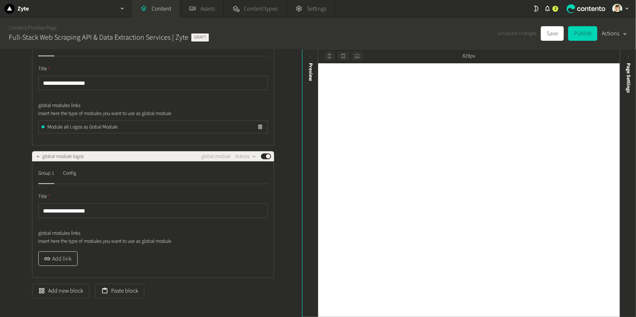
click at [49, 254] on button "Add link" at bounding box center [57, 259] width 39 height 15
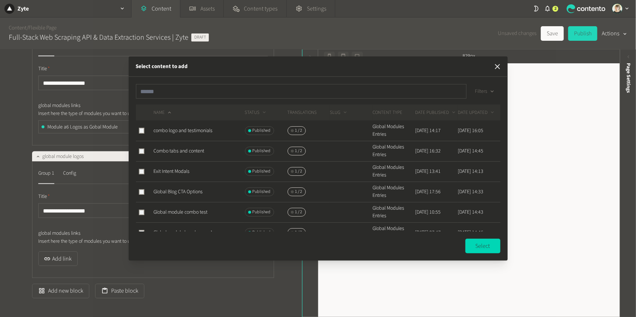
click at [498, 64] on icon "button" at bounding box center [497, 66] width 9 height 9
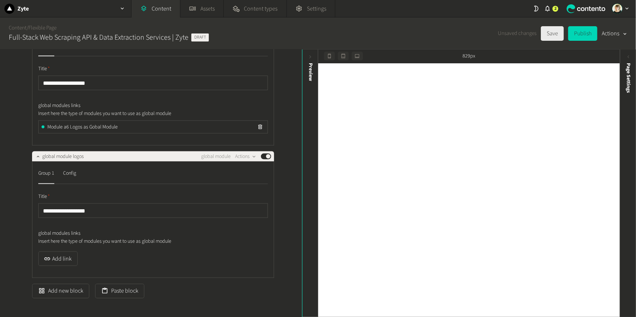
click at [551, 34] on button "Save" at bounding box center [552, 33] width 23 height 15
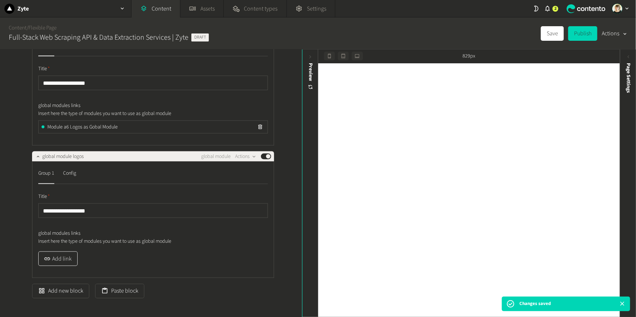
click at [63, 258] on button "Add link" at bounding box center [57, 259] width 39 height 15
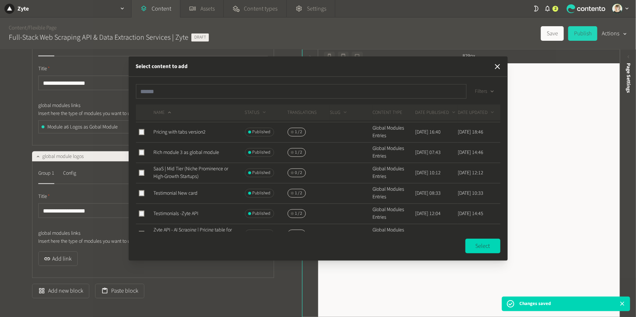
scroll to position [217, 0]
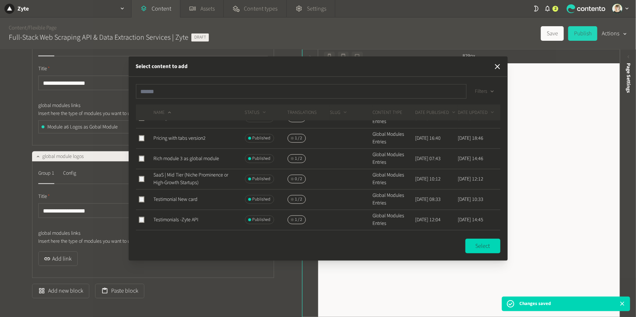
click at [164, 174] on span "SaaS | Mid Tier (Niche Prominence or High-Growth Startups)" at bounding box center [191, 179] width 75 height 15
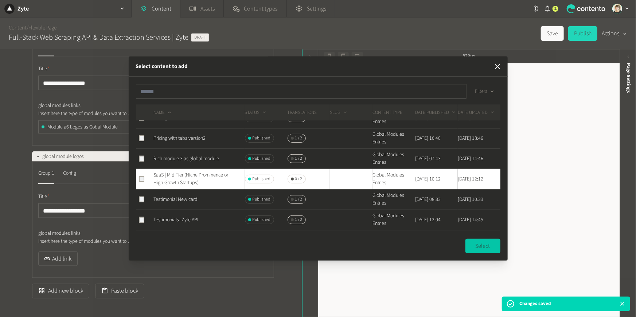
click at [482, 244] on button "Select" at bounding box center [482, 246] width 35 height 15
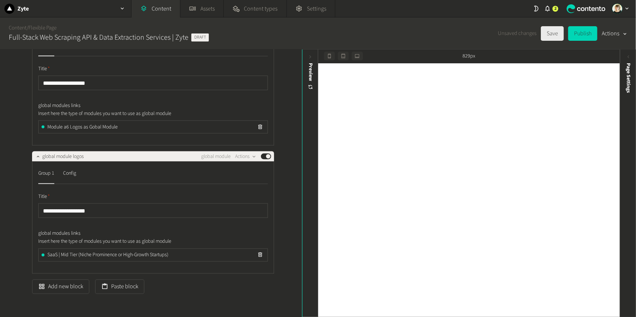
click at [541, 28] on button "Save" at bounding box center [552, 33] width 23 height 15
click at [625, 103] on div "Page Settings" at bounding box center [628, 119] width 16 height 131
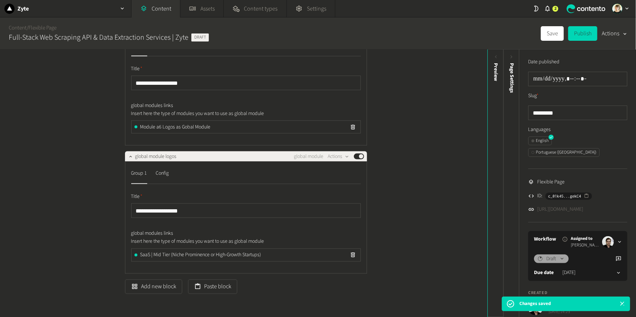
click at [572, 206] on link "[URL][DOMAIN_NAME]" at bounding box center [560, 210] width 46 height 8
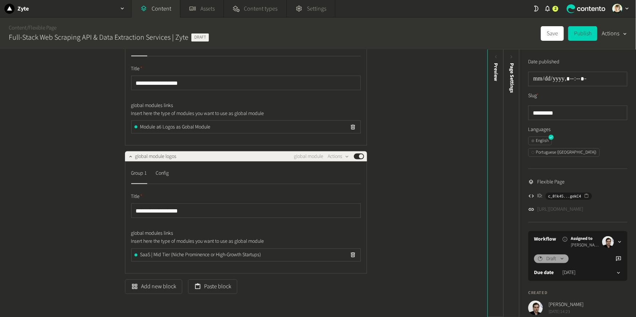
scroll to position [463, 0]
click at [549, 37] on button "Save" at bounding box center [552, 33] width 23 height 15
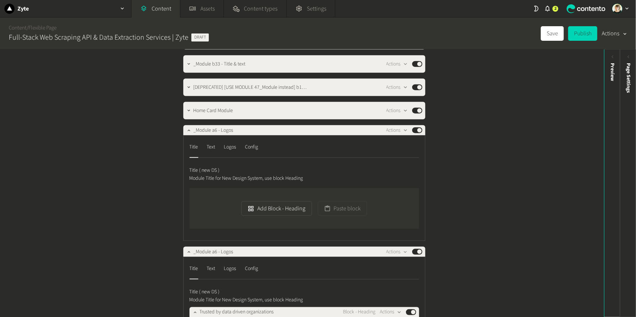
scroll to position [362, 0]
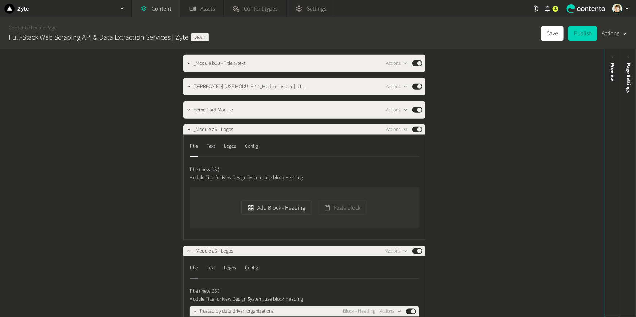
click at [14, 23] on div "Content / Flexible Page Full-Stack Web Scraping API & Data Extraction Services …" at bounding box center [106, 33] width 206 height 32
click at [14, 27] on link "Content" at bounding box center [18, 28] width 18 height 8
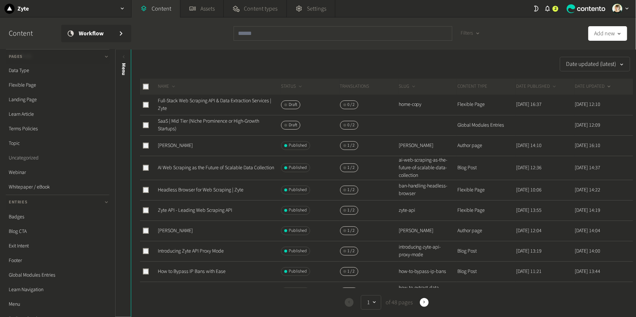
scroll to position [72, 0]
click at [41, 280] on link "Learn Navigation" at bounding box center [57, 286] width 103 height 15
click at [39, 271] on link "Global Modules Entries" at bounding box center [57, 272] width 103 height 15
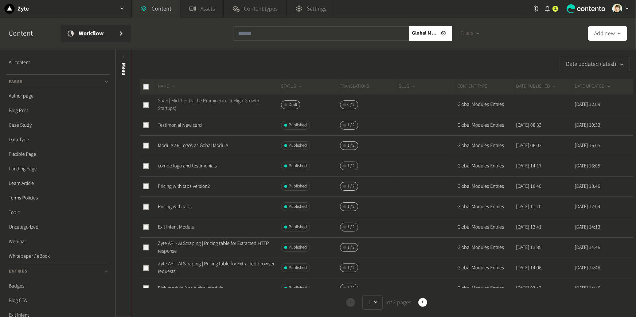
click at [188, 100] on link "SaaS | Mid Tier (Niche Prominence or High-Growth Startups)" at bounding box center [208, 104] width 101 height 15
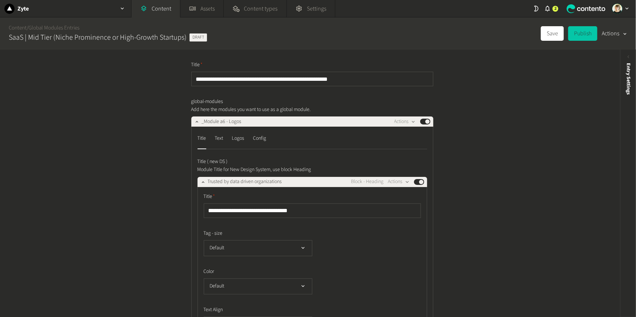
click at [577, 36] on button "Publish" at bounding box center [582, 33] width 29 height 15
type input "**********"
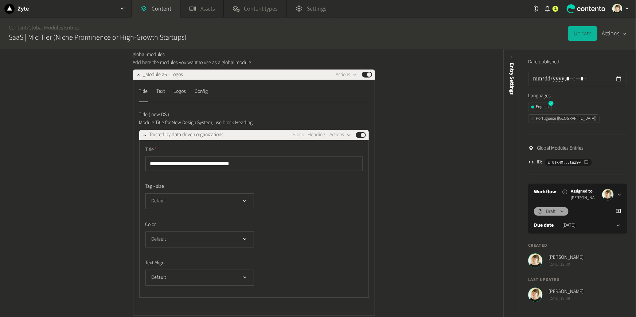
scroll to position [40, 0]
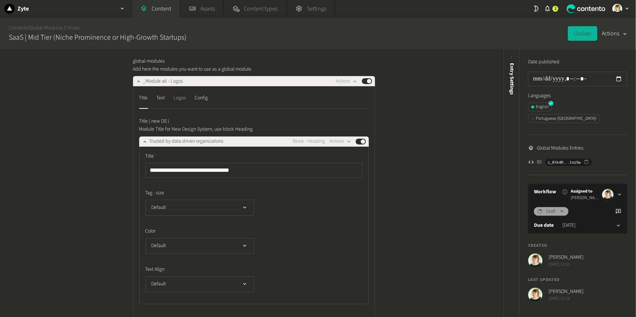
click at [175, 96] on div "Logos" at bounding box center [180, 98] width 12 height 12
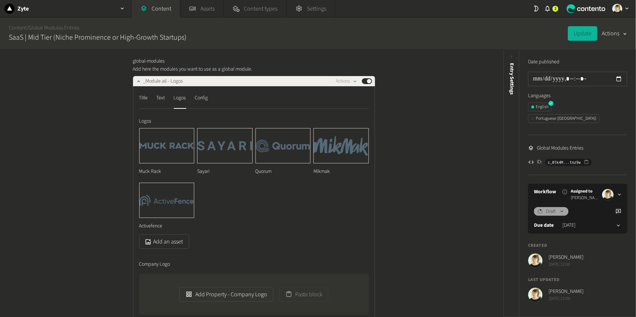
scroll to position [0, 0]
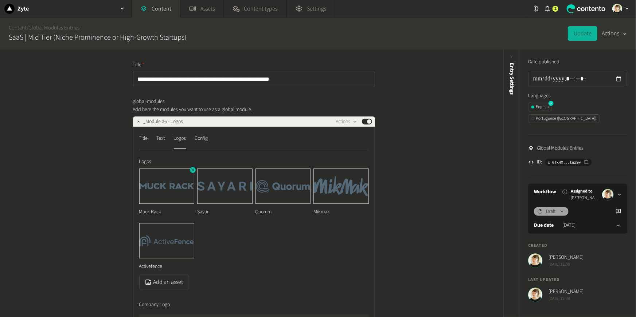
click at [191, 171] on icon "button" at bounding box center [192, 170] width 5 height 5
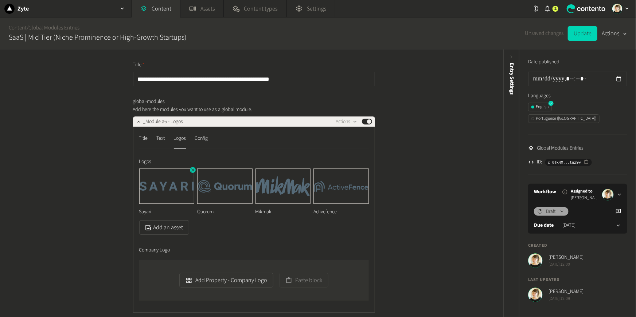
click at [191, 171] on icon "button" at bounding box center [192, 170] width 5 height 5
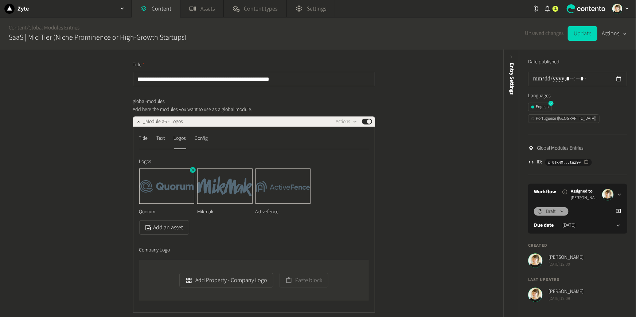
click at [191, 171] on icon "button" at bounding box center [192, 170] width 5 height 5
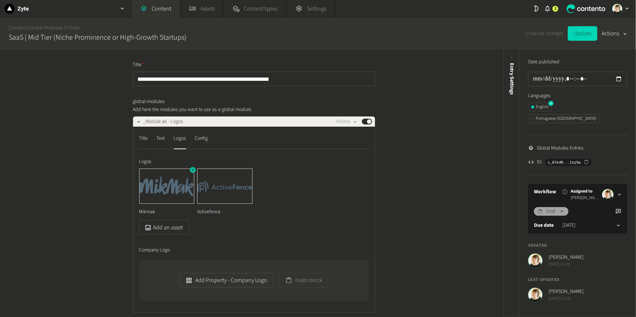
click at [191, 171] on icon "button" at bounding box center [192, 170] width 5 height 5
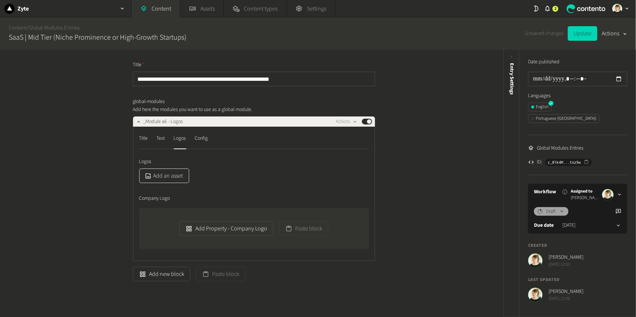
click at [177, 175] on button "Add an asset" at bounding box center [164, 176] width 50 height 15
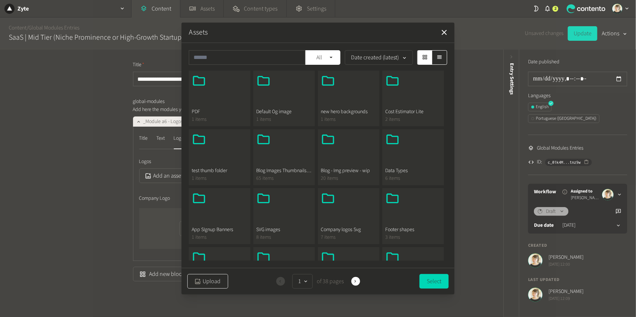
click at [209, 281] on button "Upload" at bounding box center [207, 281] width 41 height 15
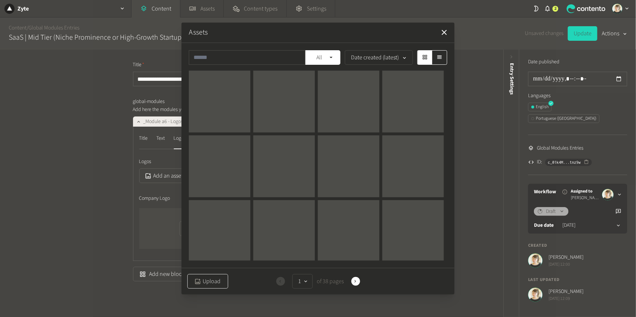
click at [207, 279] on button "Upload" at bounding box center [207, 281] width 41 height 15
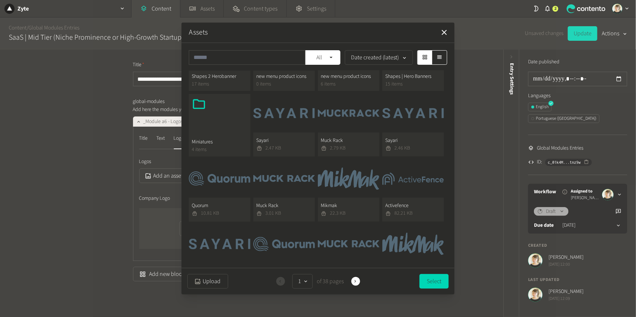
scroll to position [222, 0]
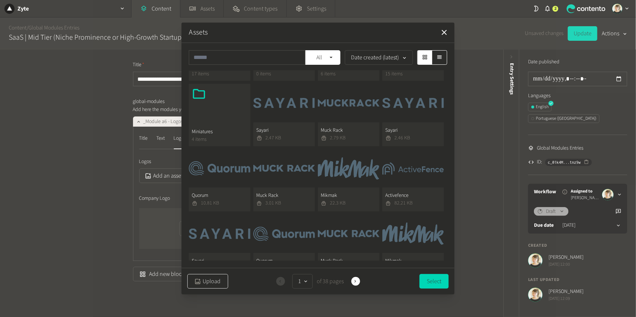
click at [209, 279] on button "Upload" at bounding box center [207, 281] width 41 height 15
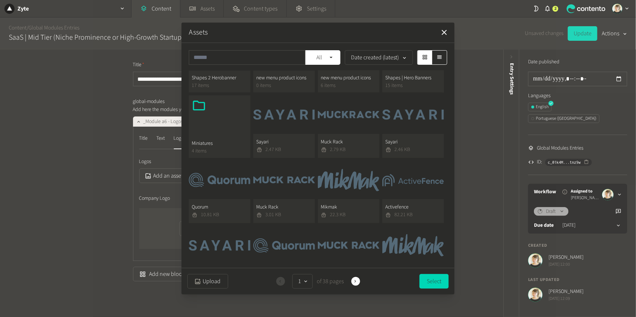
scroll to position [208, 0]
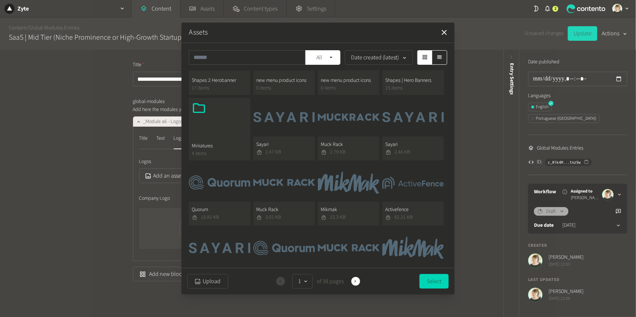
click at [333, 114] on button "Muck Rack 2.79 KB" at bounding box center [349, 129] width 62 height 63
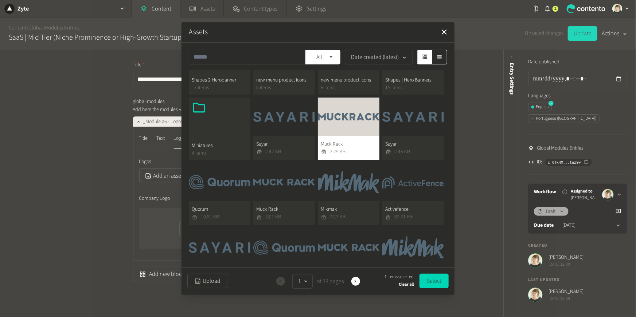
click at [302, 120] on button "Sayari 2.47 KB" at bounding box center [284, 129] width 62 height 63
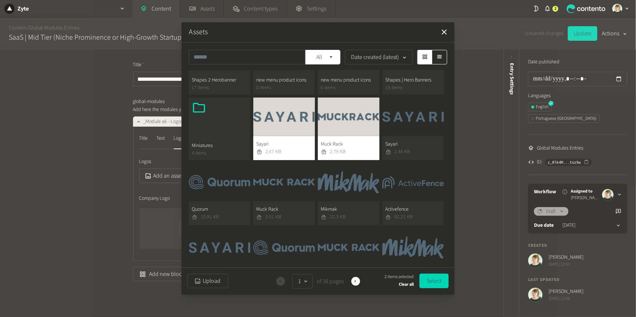
click at [240, 187] on button "Quorum 10.81 KB" at bounding box center [220, 194] width 62 height 63
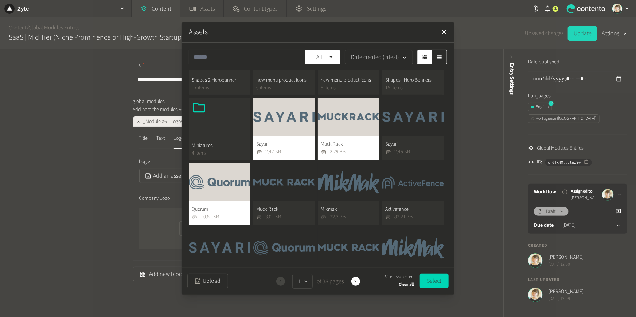
click at [343, 188] on button "Mikmak 22.3 KB" at bounding box center [349, 194] width 62 height 63
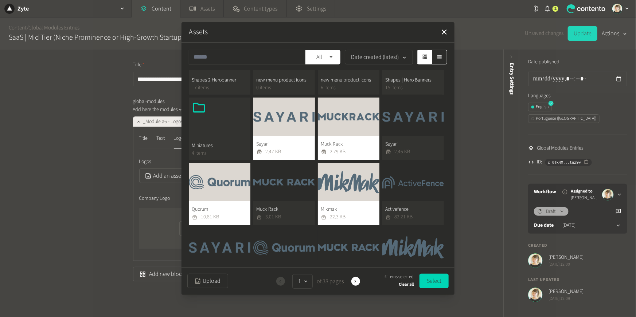
click at [402, 180] on button "Activefence 82.21 KB" at bounding box center [413, 194] width 62 height 63
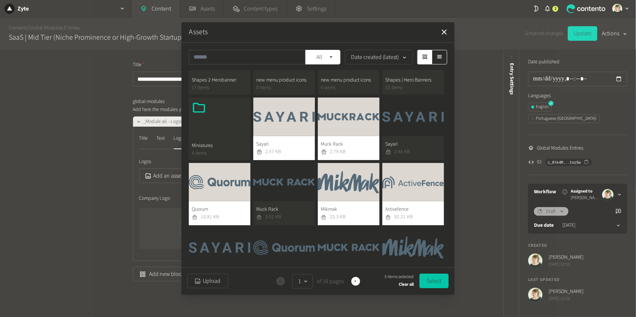
click at [436, 279] on button "Select" at bounding box center [433, 281] width 29 height 15
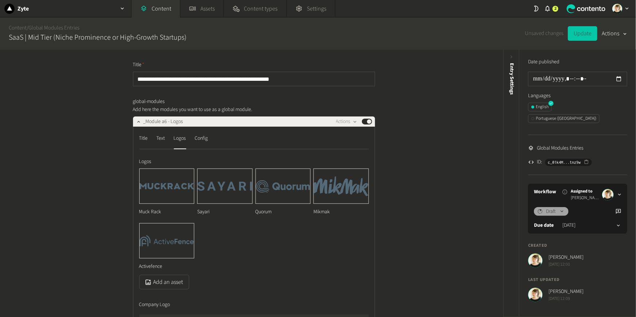
click at [577, 38] on button "Update" at bounding box center [583, 33] width 30 height 15
type input "**********"
click at [608, 34] on button "Actions" at bounding box center [614, 33] width 26 height 15
click at [462, 78] on div "**********" at bounding box center [251, 184] width 503 height 268
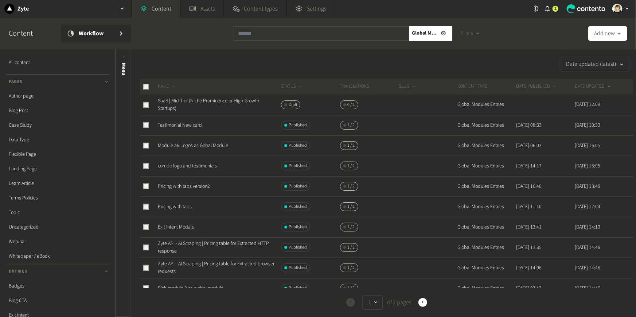
click at [284, 99] on td "Draft" at bounding box center [310, 105] width 59 height 20
click at [291, 105] on span "Draft" at bounding box center [293, 105] width 8 height 7
click at [229, 103] on link "SaaS | Mid Tier (Niche Prominence or High-Growth Startups)" at bounding box center [208, 104] width 101 height 15
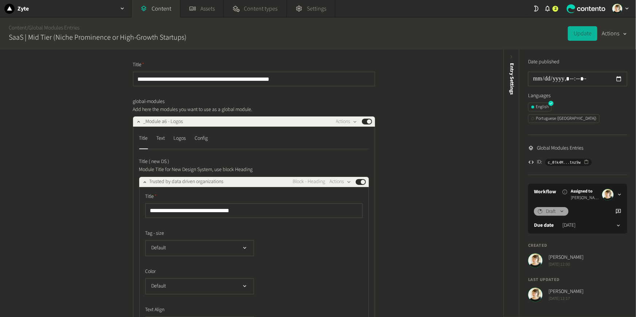
click at [622, 36] on icon "button" at bounding box center [625, 34] width 6 height 7
click at [48, 27] on link "Global Modules Entries" at bounding box center [53, 28] width 51 height 8
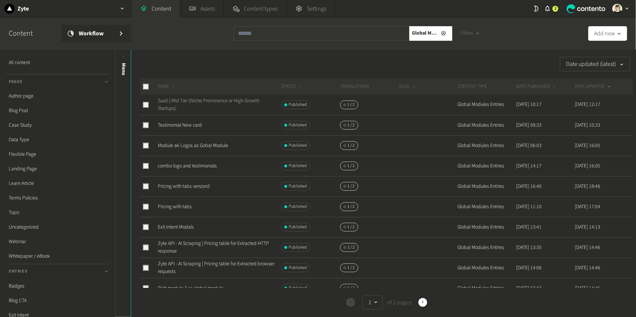
click at [243, 101] on link "SaaS | Mid Tier (Niche Prominence or High-Growth Startups)" at bounding box center [208, 104] width 101 height 15
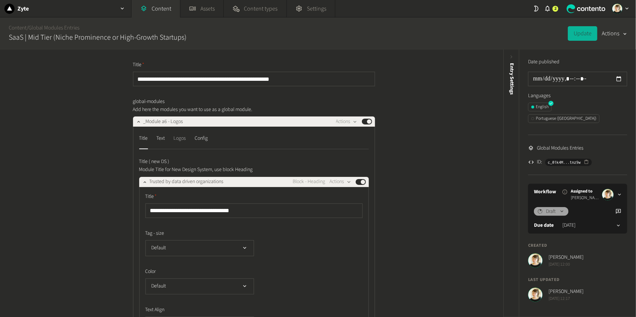
click at [184, 138] on div "Logos" at bounding box center [180, 139] width 12 height 12
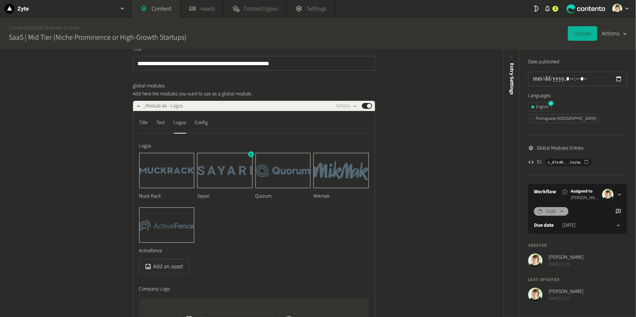
scroll to position [19, 0]
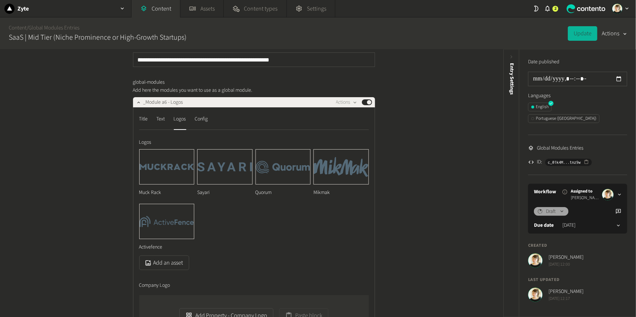
click at [340, 201] on div "Muck Rack Sayari Quorum Mikmak Activefence" at bounding box center [254, 202] width 230 height 106
click at [335, 173] on img at bounding box center [341, 167] width 55 height 35
click at [238, 212] on div "Muck Rack Sayari Quorum Mikmak Activefence" at bounding box center [254, 202] width 230 height 106
click at [192, 203] on div "Muck Rack Sayari Quorum Mikmak Activefence" at bounding box center [254, 202] width 230 height 106
click at [192, 207] on icon "button" at bounding box center [192, 205] width 5 height 5
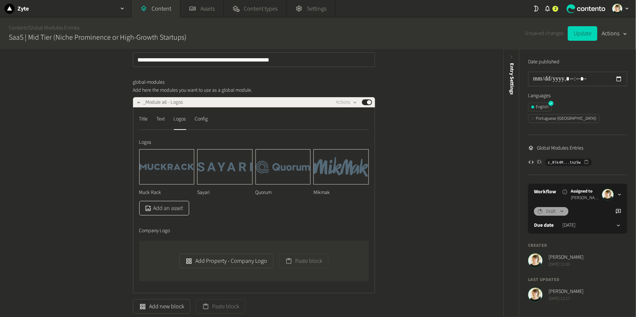
click at [168, 210] on button "Add an asset" at bounding box center [164, 208] width 50 height 15
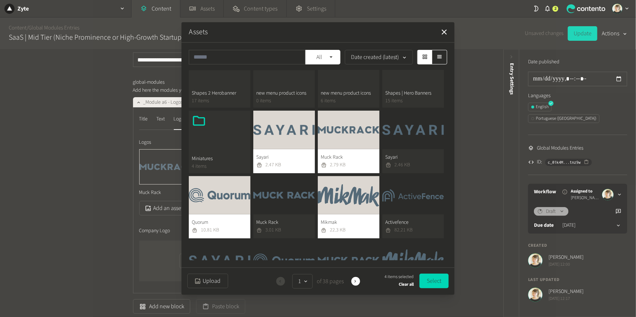
scroll to position [209, 0]
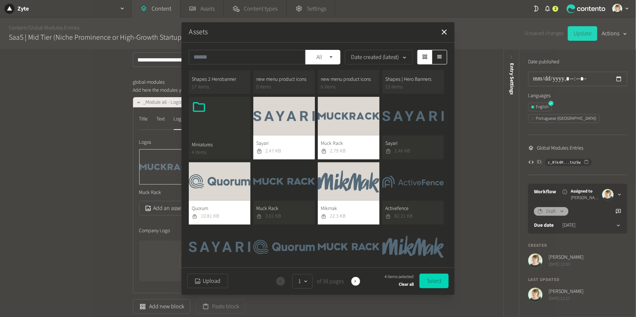
click at [425, 191] on button "Activefence 82.21 KB" at bounding box center [413, 193] width 62 height 63
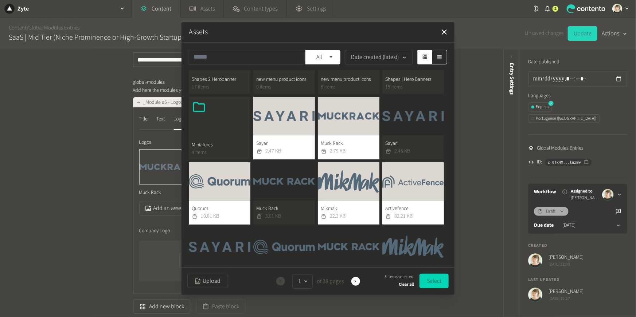
click at [345, 214] on button "Mikmak 22.3 KB" at bounding box center [349, 193] width 62 height 63
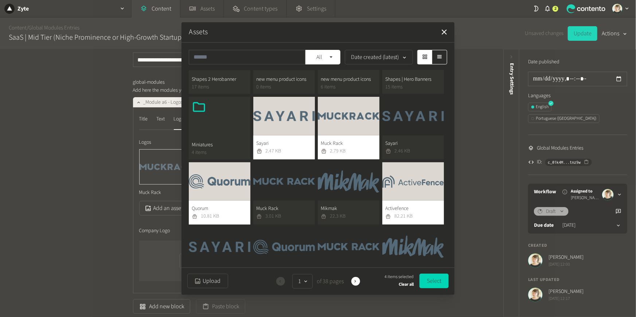
click at [338, 133] on button "Muck Rack 2.79 KB" at bounding box center [349, 128] width 62 height 63
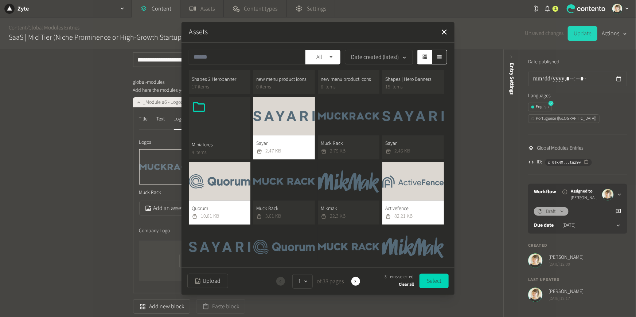
click at [280, 134] on button "Sayari 2.47 KB" at bounding box center [284, 128] width 62 height 63
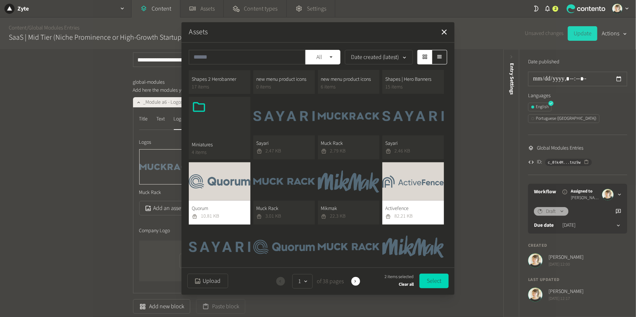
click at [230, 201] on button "Quorum 10.81 KB" at bounding box center [220, 193] width 62 height 63
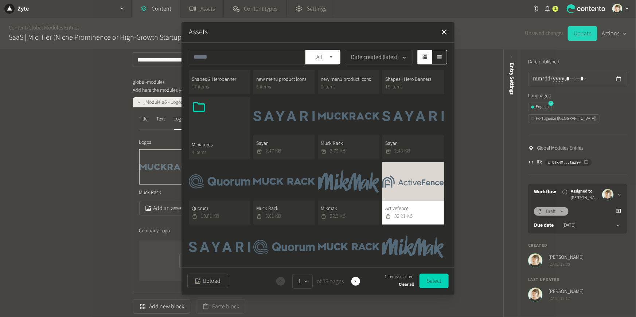
click at [413, 197] on button "Activefence 82.21 KB" at bounding box center [413, 193] width 62 height 63
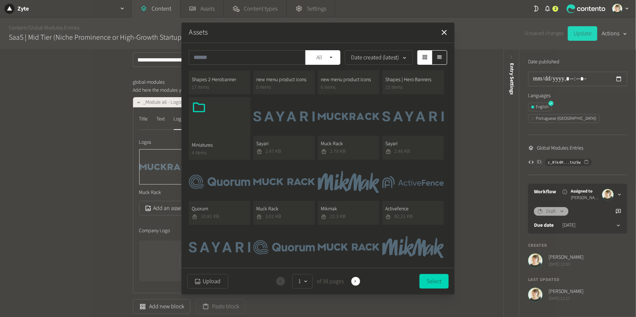
click at [413, 197] on button "Activefence 82.21 KB" at bounding box center [413, 194] width 62 height 63
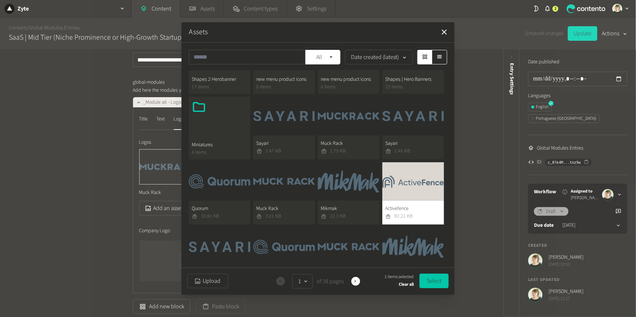
click at [446, 282] on button "Select" at bounding box center [433, 281] width 29 height 15
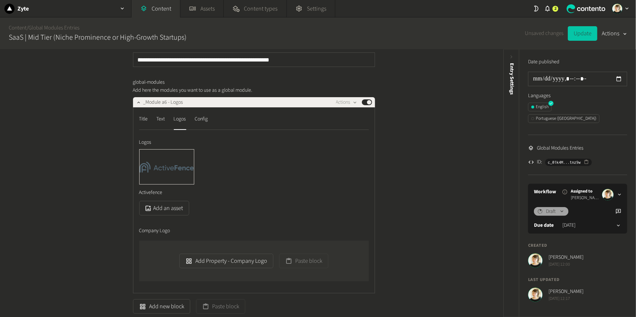
click at [581, 35] on button "Update" at bounding box center [583, 33] width 30 height 15
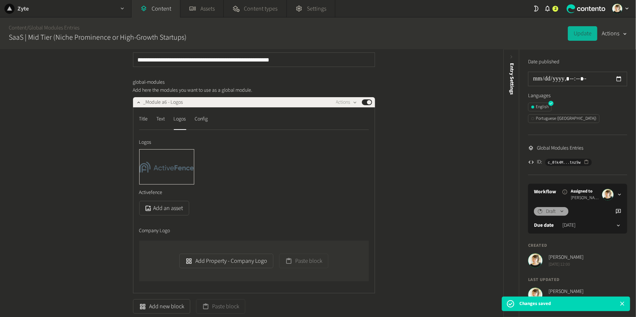
click at [86, 8] on div "Zyte" at bounding box center [65, 8] width 131 height 17
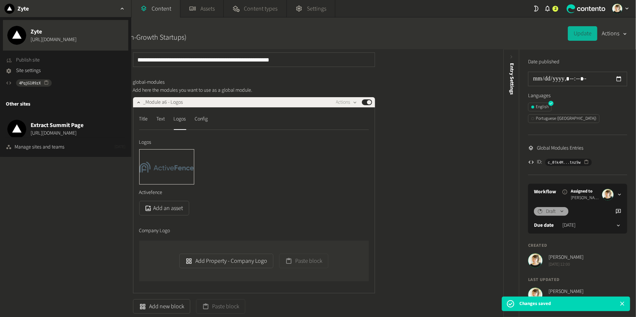
click at [36, 63] on span "Publish site" at bounding box center [28, 60] width 24 height 8
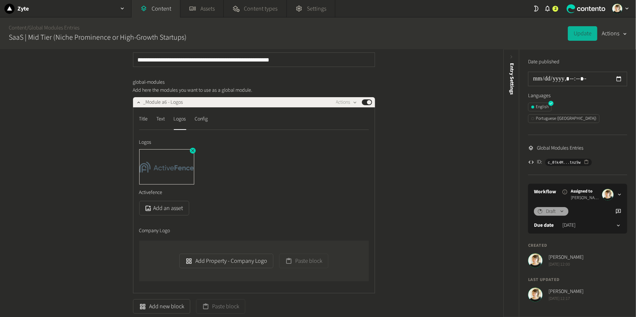
click at [193, 154] on img at bounding box center [167, 167] width 55 height 35
click at [190, 150] on icon "button" at bounding box center [192, 150] width 5 height 5
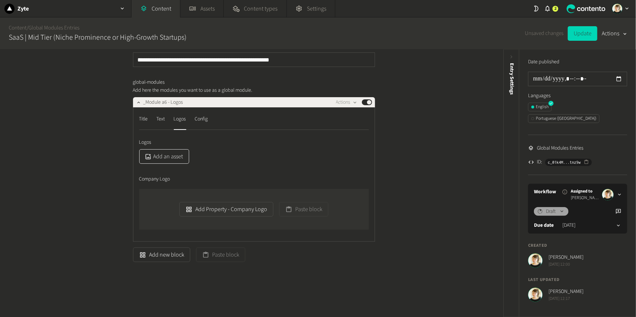
click at [164, 162] on button "Add an asset" at bounding box center [164, 156] width 50 height 15
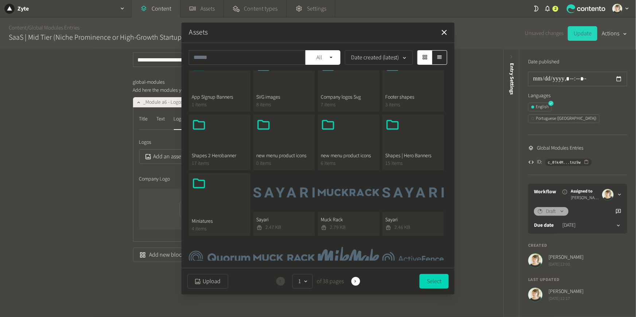
scroll to position [135, 0]
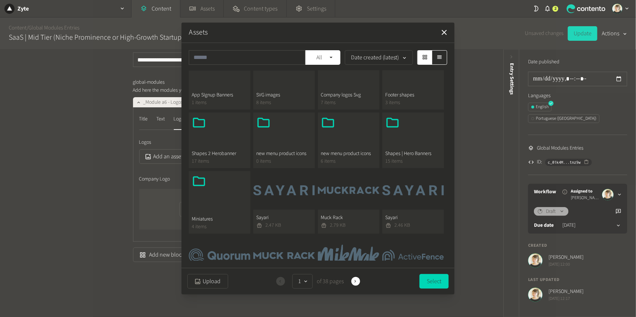
click at [296, 190] on button "Sayari 2.47 KB" at bounding box center [284, 202] width 62 height 63
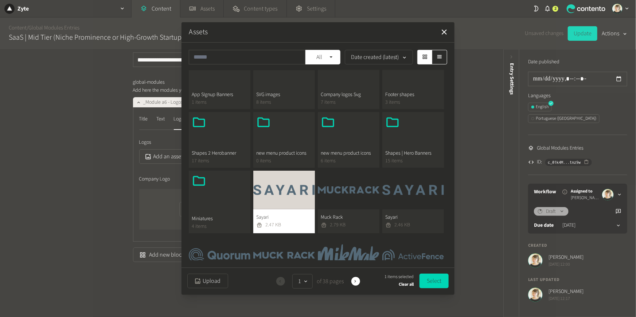
click at [283, 203] on button "Sayari 2.47 KB" at bounding box center [284, 202] width 62 height 63
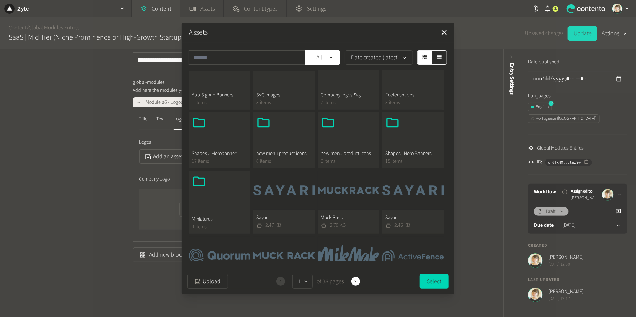
click at [342, 197] on button "Muck Rack 2.79 KB" at bounding box center [349, 202] width 62 height 63
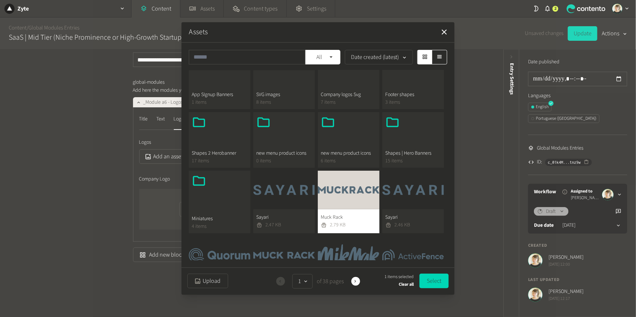
click at [274, 189] on button "Sayari 2.47 KB" at bounding box center [284, 202] width 62 height 63
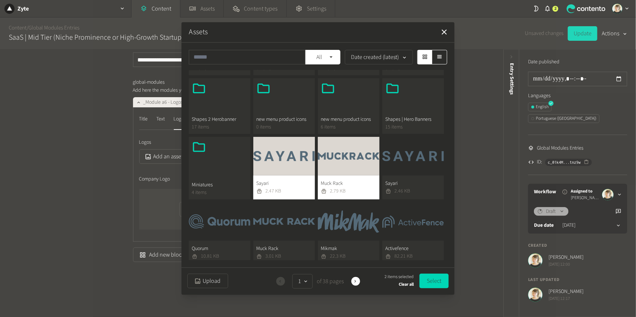
scroll to position [170, 0]
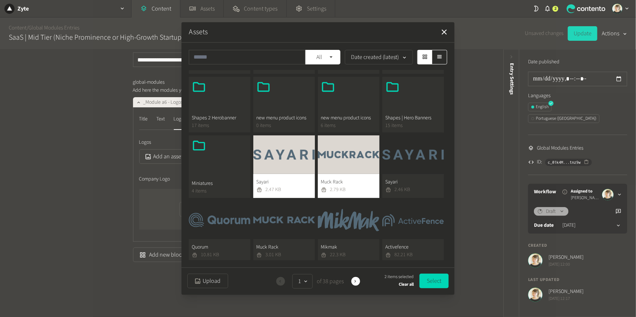
click at [212, 225] on button "Quorum 10.81 KB" at bounding box center [220, 232] width 62 height 63
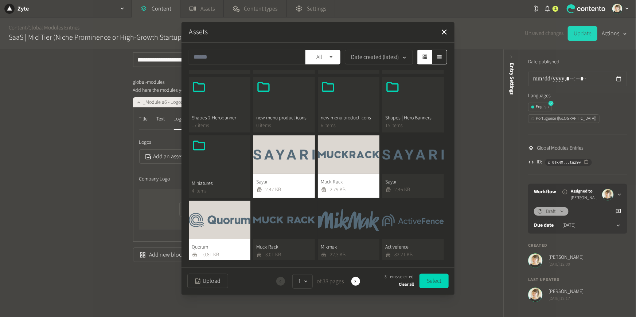
click at [333, 213] on button "Mikmak 22.3 KB" at bounding box center [349, 232] width 62 height 63
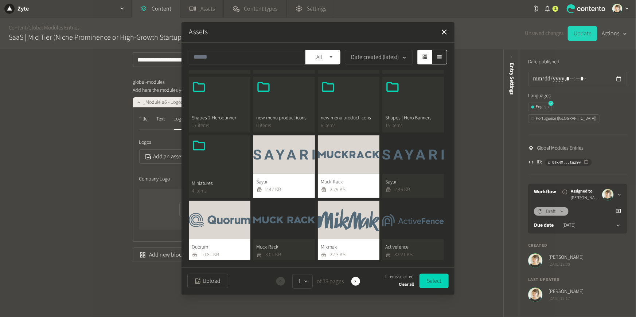
click at [385, 227] on button "Activefence 82.21 KB" at bounding box center [413, 232] width 62 height 63
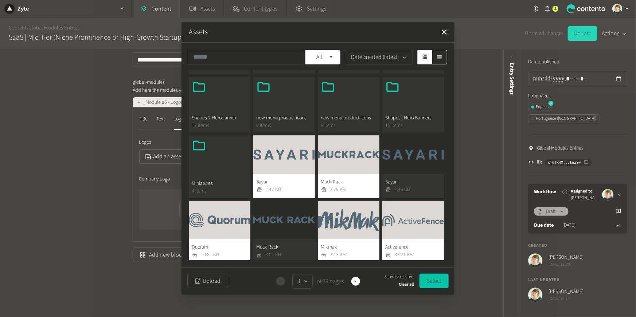
click at [435, 284] on button "Select" at bounding box center [433, 281] width 29 height 15
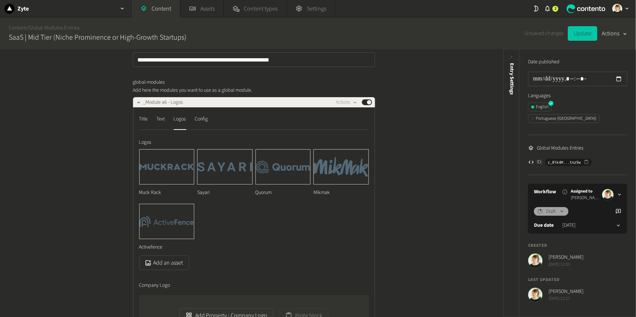
click at [587, 40] on button "Update" at bounding box center [583, 33] width 30 height 15
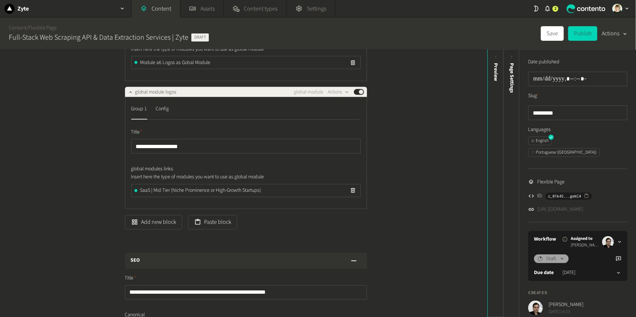
scroll to position [507, 0]
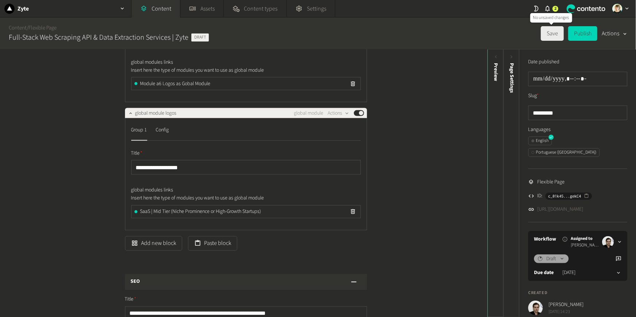
click at [547, 37] on button "Save" at bounding box center [552, 33] width 23 height 15
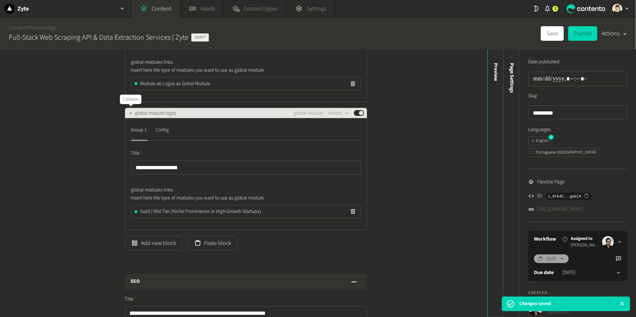
click at [127, 112] on button "button" at bounding box center [130, 112] width 9 height 9
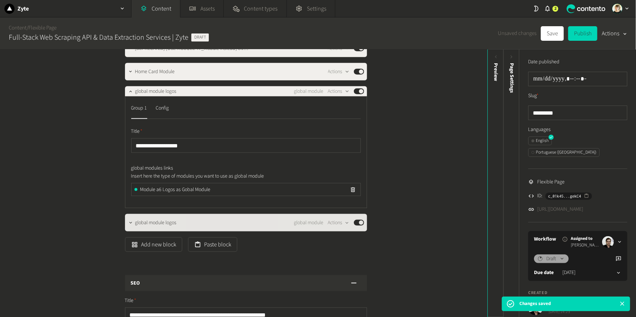
scroll to position [399, 0]
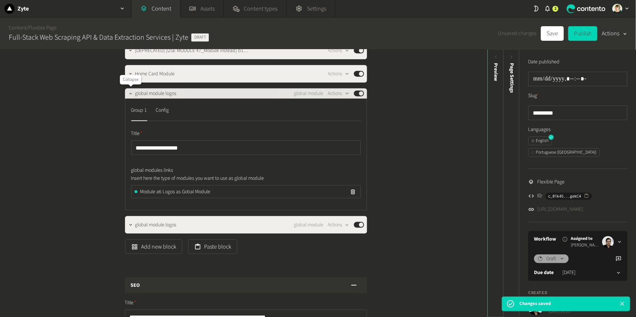
click at [126, 93] on button "button" at bounding box center [130, 93] width 9 height 9
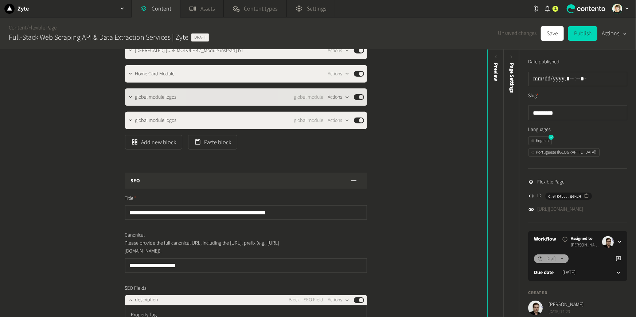
click at [345, 99] on icon "button" at bounding box center [347, 97] width 6 height 6
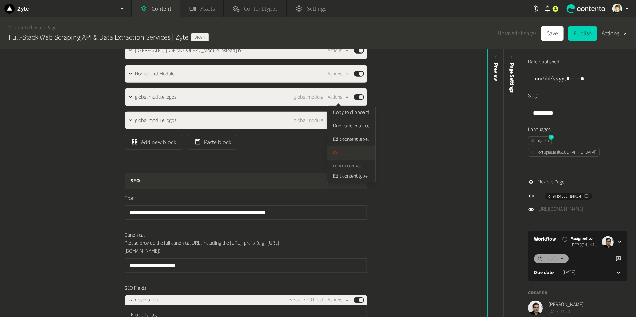
click at [350, 153] on button "Delete" at bounding box center [351, 152] width 48 height 13
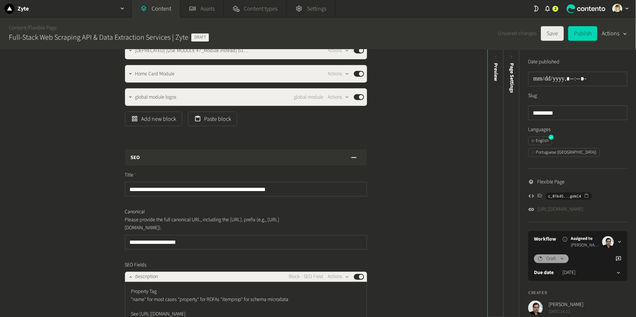
click at [552, 31] on button "Save" at bounding box center [552, 33] width 23 height 15
click at [583, 206] on link "[URL][DOMAIN_NAME]" at bounding box center [560, 210] width 46 height 8
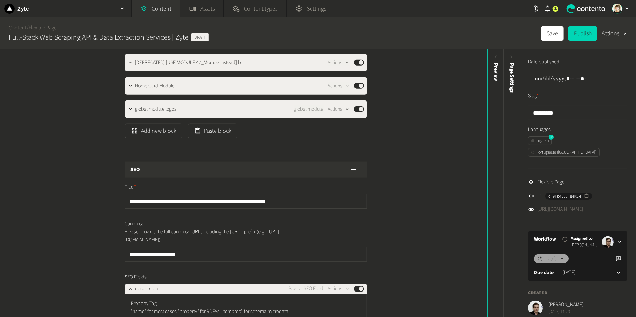
scroll to position [383, 0]
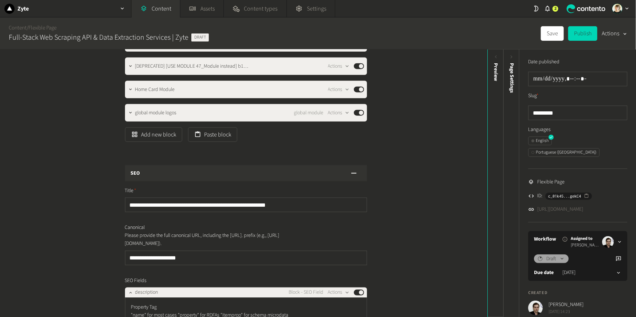
click at [564, 35] on div "Save Publish Actions" at bounding box center [584, 33] width 86 height 15
click at [558, 34] on button "Save" at bounding box center [552, 33] width 23 height 15
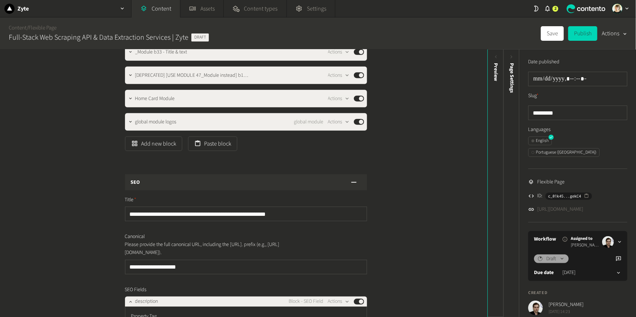
scroll to position [369, 0]
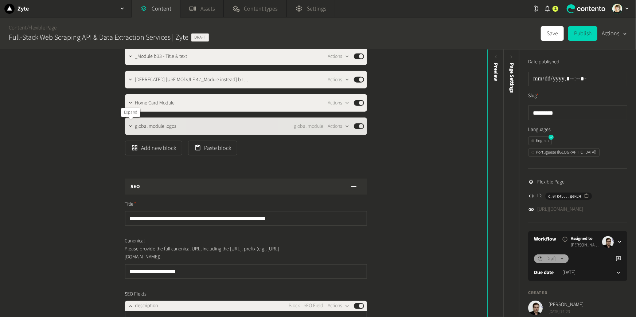
click at [130, 125] on icon "button" at bounding box center [130, 126] width 5 height 5
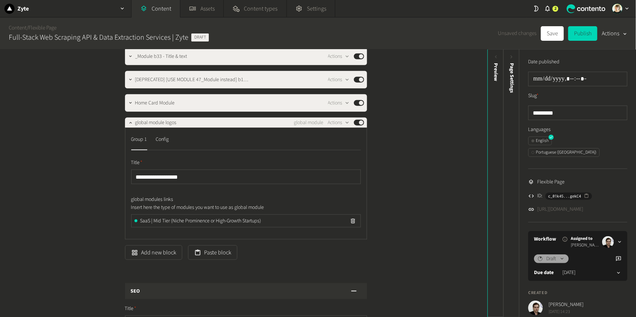
click at [352, 220] on icon "button" at bounding box center [353, 221] width 6 height 6
click at [160, 224] on button "Add link" at bounding box center [150, 224] width 39 height 15
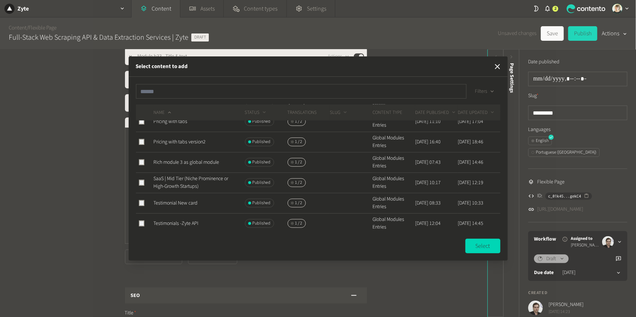
scroll to position [215, 0]
click at [183, 180] on span "SaaS | Mid Tier (Niche Prominence or High-Growth Startups)" at bounding box center [191, 181] width 75 height 15
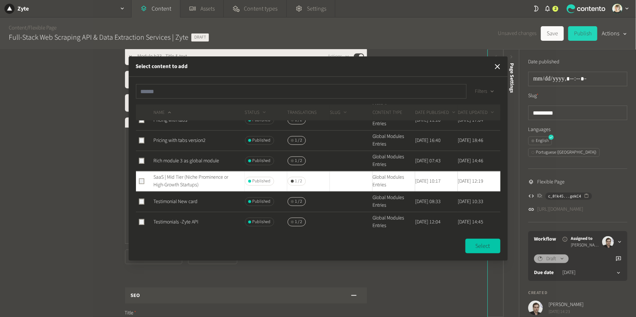
click at [476, 248] on button "Select" at bounding box center [482, 246] width 35 height 15
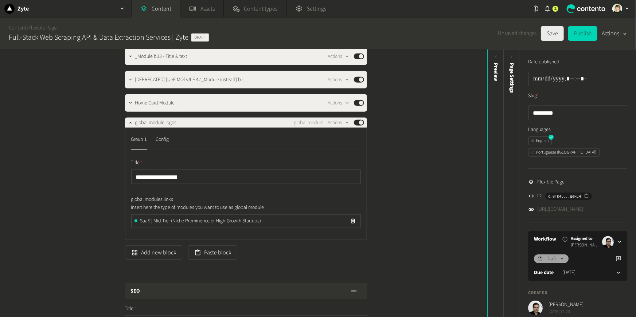
click at [549, 35] on button "Save" at bounding box center [552, 33] width 23 height 15
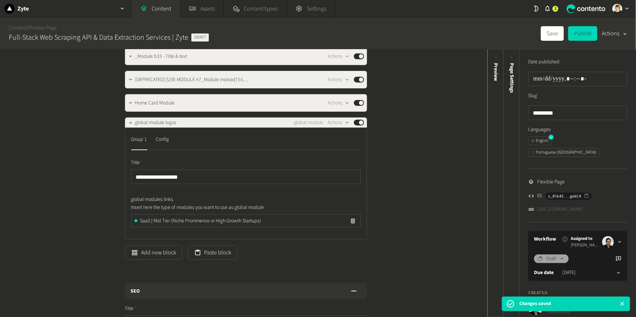
click at [580, 206] on link "[URL][DOMAIN_NAME]" at bounding box center [560, 210] width 46 height 8
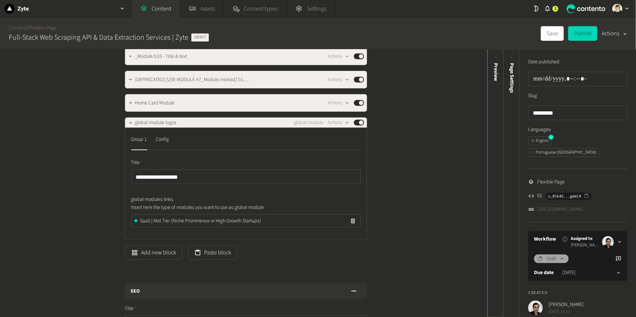
click at [356, 219] on icon "button" at bounding box center [353, 221] width 6 height 6
click at [139, 230] on button "Add link" at bounding box center [150, 224] width 39 height 15
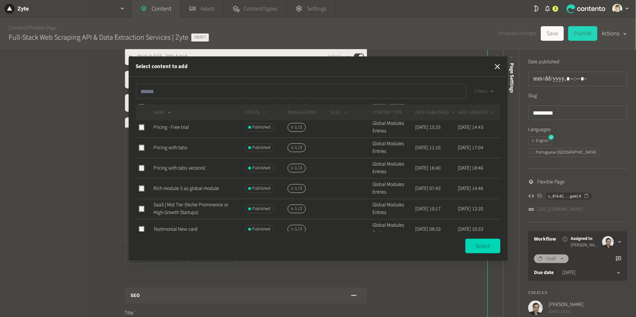
scroll to position [204, 0]
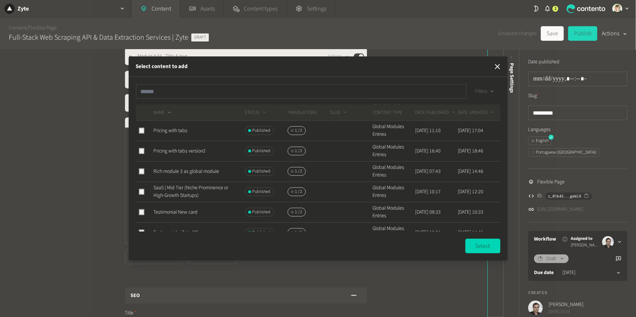
click at [200, 197] on span "SaaS | Mid Tier (Niche Prominence or High-Growth Startups)" at bounding box center [191, 191] width 75 height 15
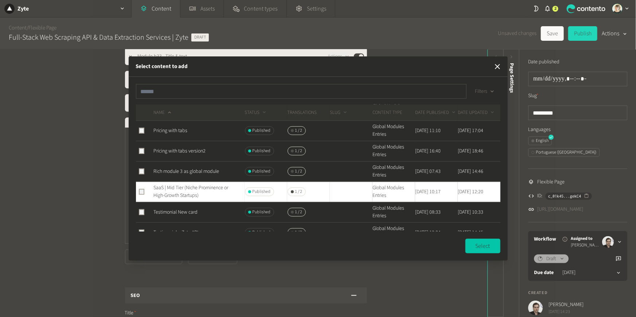
click at [478, 246] on button "Select" at bounding box center [482, 246] width 35 height 15
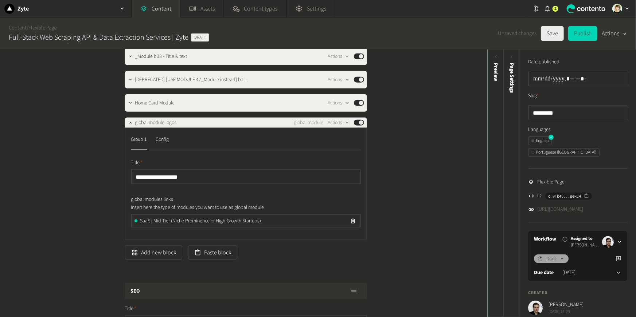
click at [553, 38] on button "Save" at bounding box center [552, 33] width 23 height 15
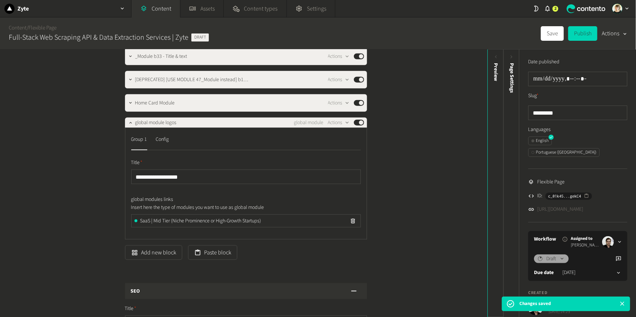
click at [564, 206] on link "[URL][DOMAIN_NAME]" at bounding box center [560, 210] width 46 height 8
